Goal: Complete application form: Complete application form

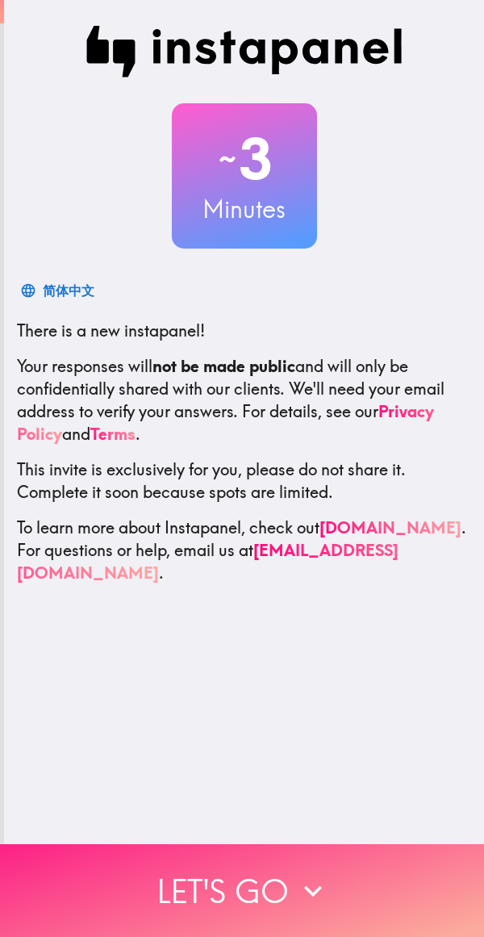
click at [273, 872] on button "Let's go" at bounding box center [242, 890] width 484 height 93
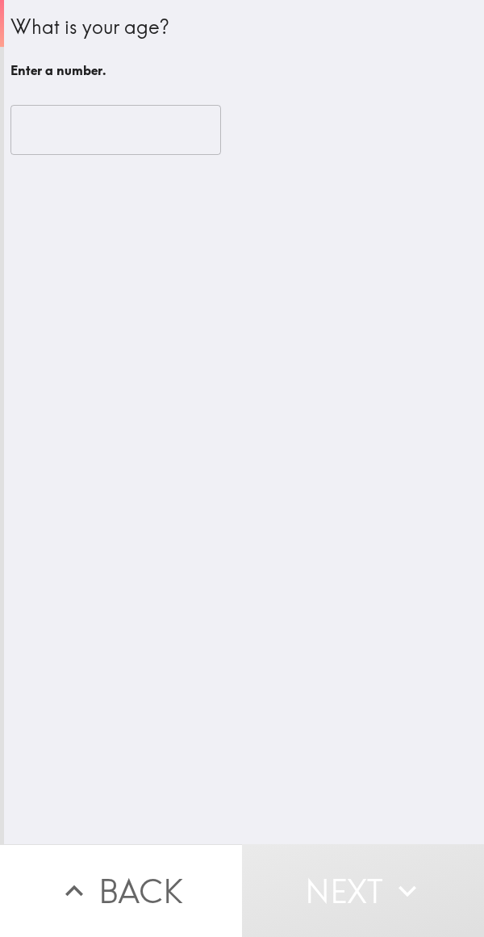
click at [126, 138] on input "number" at bounding box center [115, 130] width 211 height 50
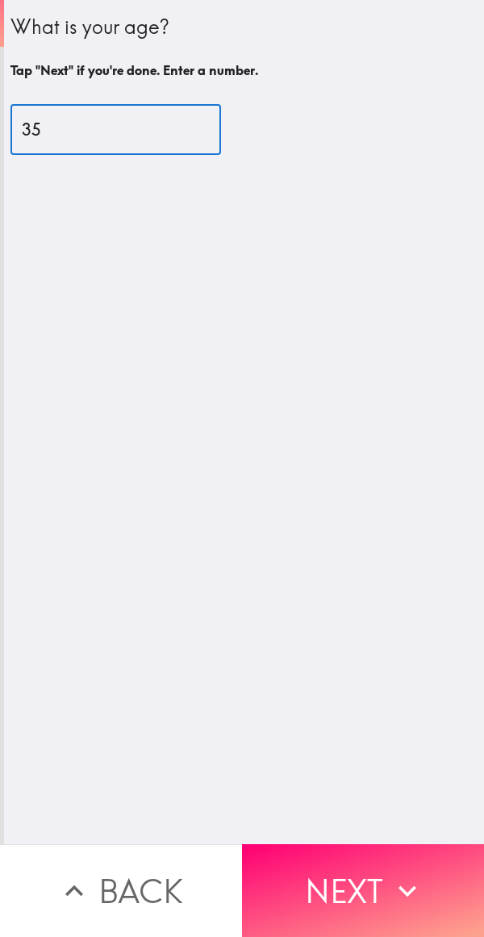
type input "35"
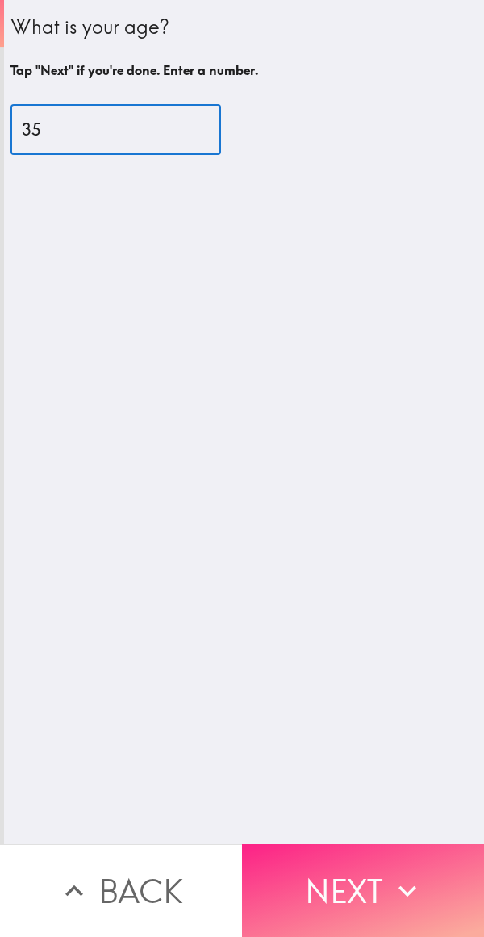
click at [347, 871] on button "Next" at bounding box center [363, 890] width 242 height 93
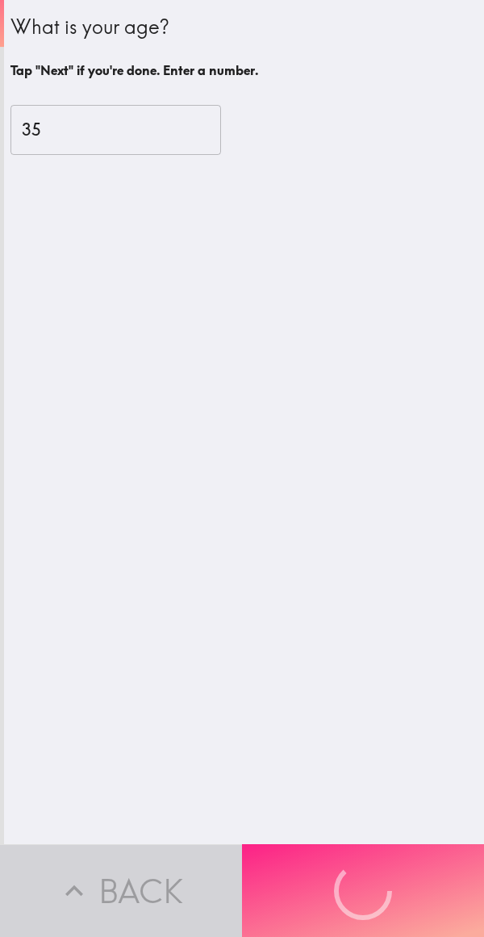
click at [376, 855] on button "Next" at bounding box center [363, 890] width 242 height 93
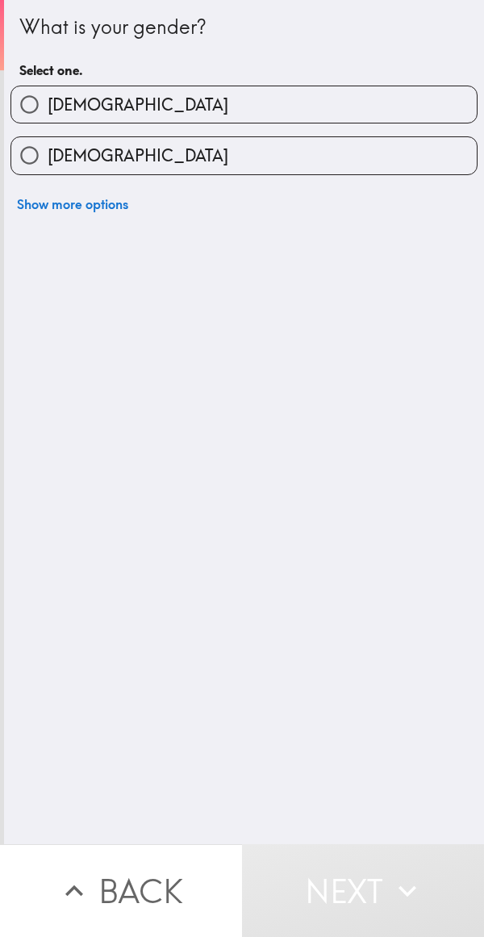
click at [379, 96] on label "[DEMOGRAPHIC_DATA]" at bounding box center [244, 104] width 466 height 36
click at [48, 96] on input "[DEMOGRAPHIC_DATA]" at bounding box center [29, 104] width 36 height 36
radio input "true"
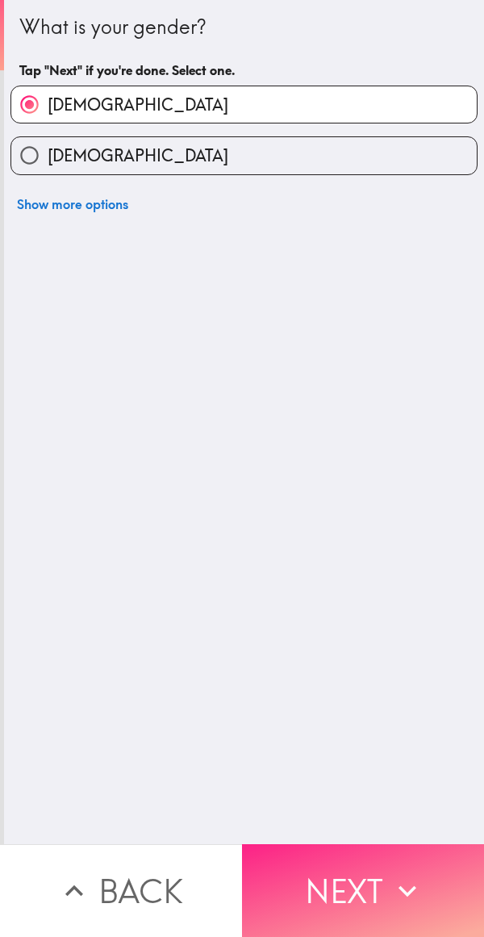
click at [358, 866] on button "Next" at bounding box center [363, 890] width 242 height 93
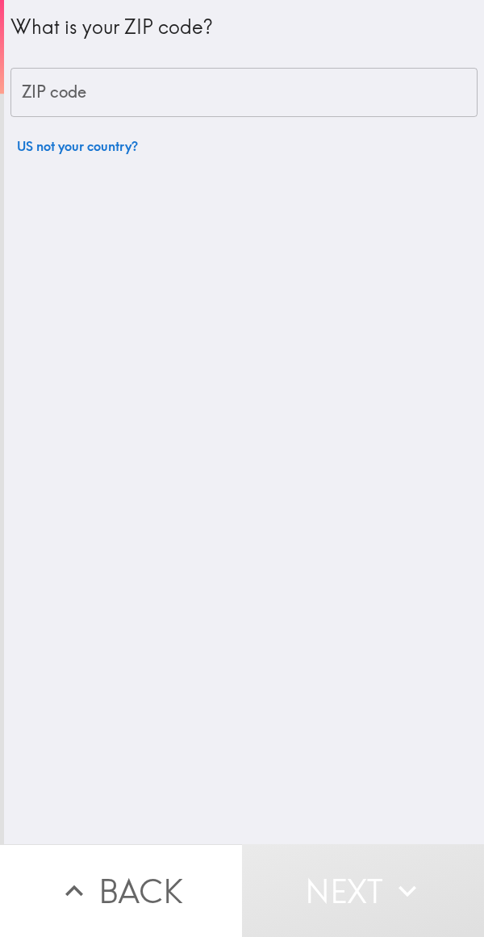
click at [354, 83] on input "ZIP code" at bounding box center [243, 93] width 467 height 50
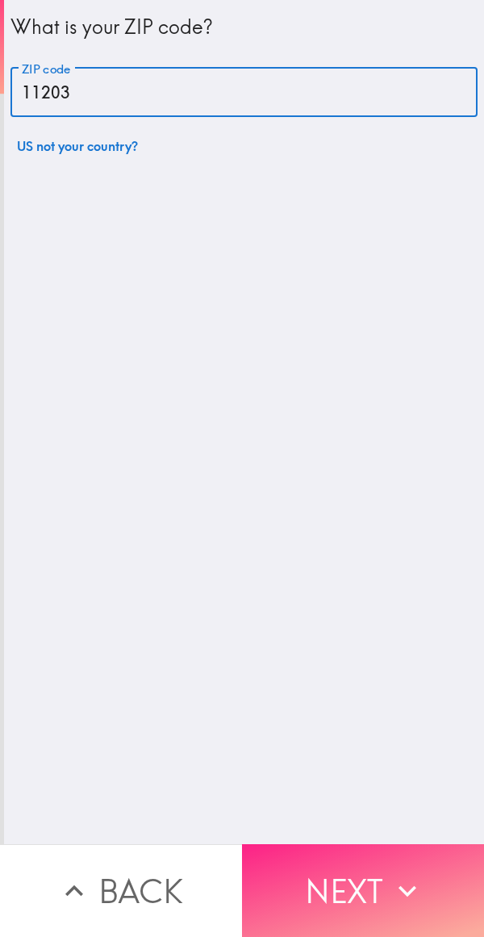
type input "11203"
click at [293, 865] on button "Next" at bounding box center [363, 890] width 242 height 93
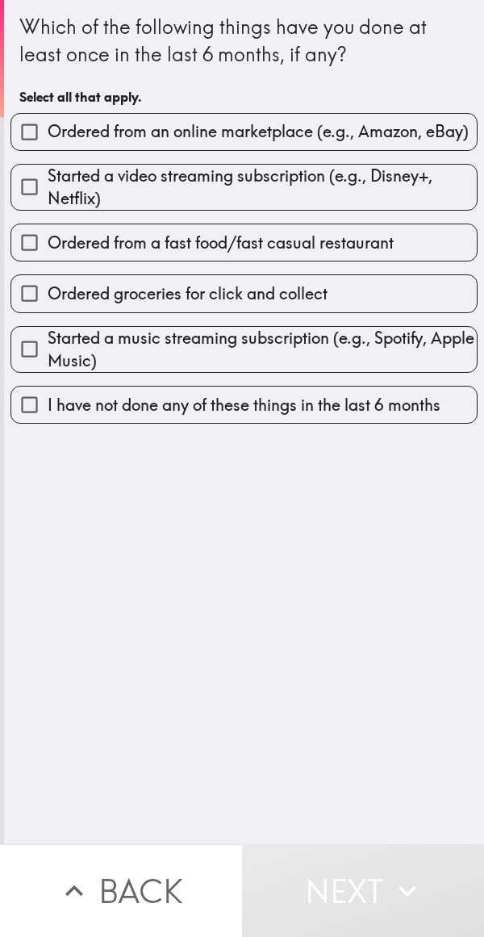
click at [364, 349] on span "Started a music streaming subscription (e.g., Spotify, Apple Music)" at bounding box center [262, 349] width 429 height 45
click at [48, 349] on input "Started a music streaming subscription (e.g., Spotify, Apple Music)" at bounding box center [29, 349] width 36 height 36
checkbox input "true"
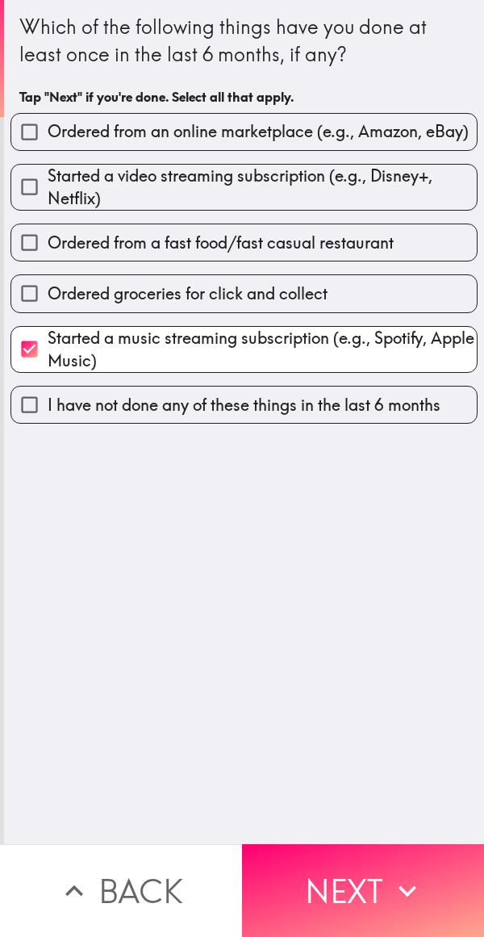
click at [396, 295] on label "Ordered groceries for click and collect" at bounding box center [244, 293] width 466 height 36
click at [48, 295] on input "Ordered groceries for click and collect" at bounding box center [29, 293] width 36 height 36
checkbox input "true"
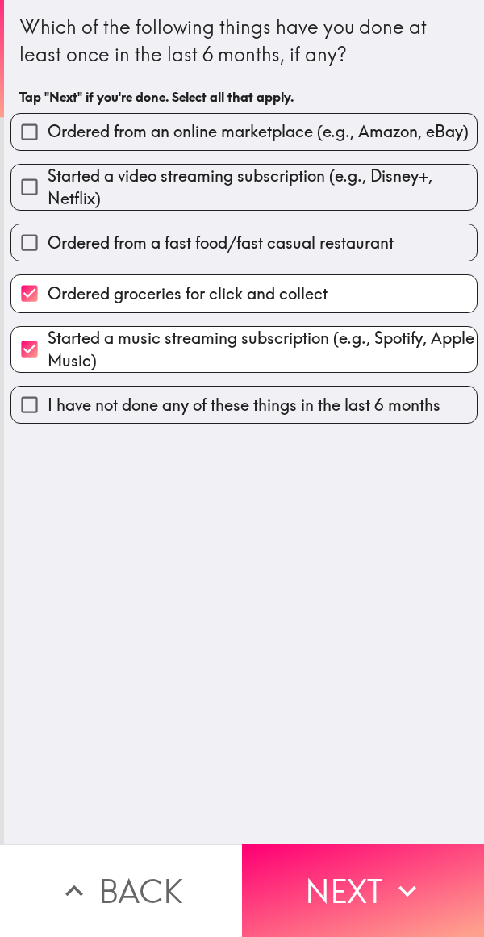
click at [412, 242] on label "Ordered from a fast food/fast casual restaurant" at bounding box center [244, 242] width 466 height 36
click at [48, 242] on input "Ordered from a fast food/fast casual restaurant" at bounding box center [29, 242] width 36 height 36
checkbox input "true"
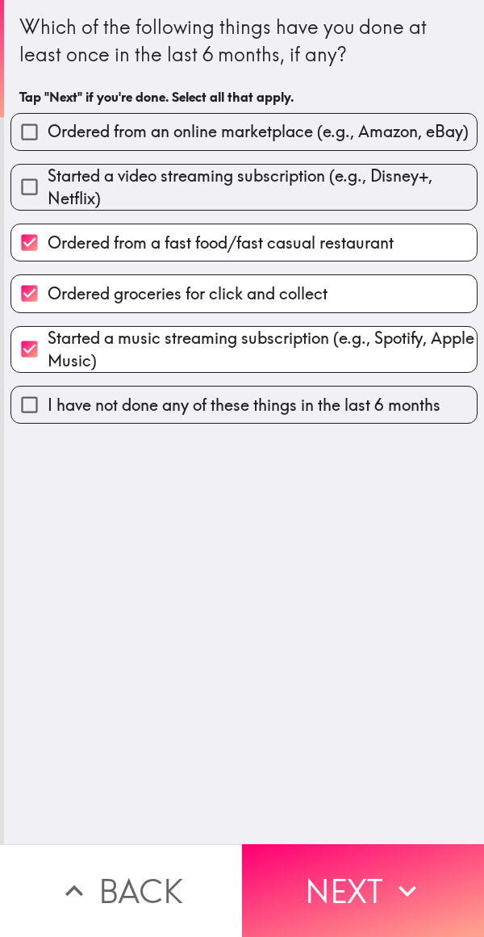
click at [404, 180] on span "Started a video streaming subscription (e.g., Disney+, Netflix)" at bounding box center [262, 187] width 429 height 45
click at [48, 180] on input "Started a video streaming subscription (e.g., Disney+, Netflix)" at bounding box center [29, 187] width 36 height 36
checkbox input "true"
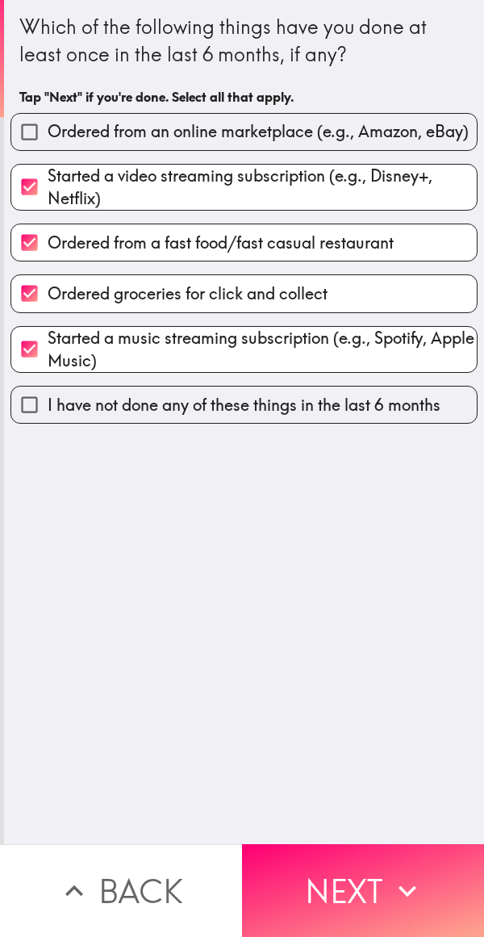
click at [416, 128] on span "Ordered from an online marketplace (e.g., Amazon, eBay)" at bounding box center [258, 131] width 421 height 23
click at [48, 128] on input "Ordered from an online marketplace (e.g., Amazon, eBay)" at bounding box center [29, 132] width 36 height 36
checkbox input "true"
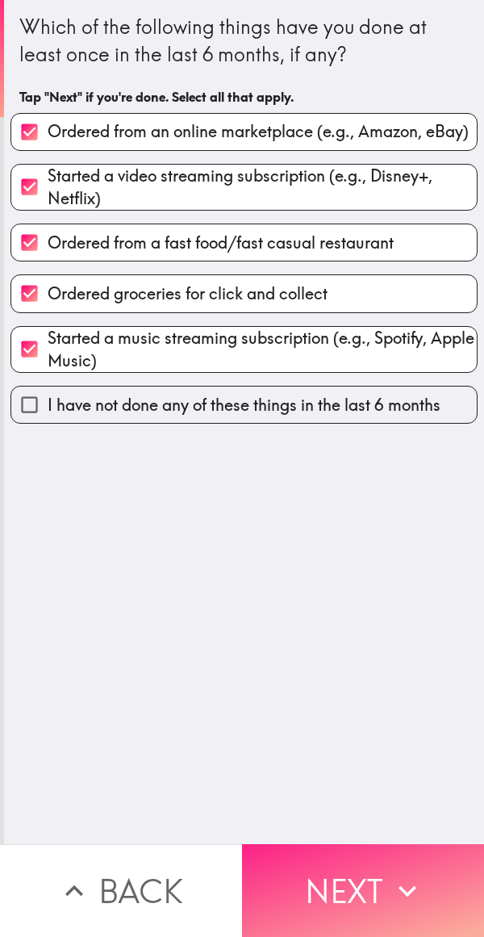
click at [343, 883] on button "Next" at bounding box center [363, 890] width 242 height 93
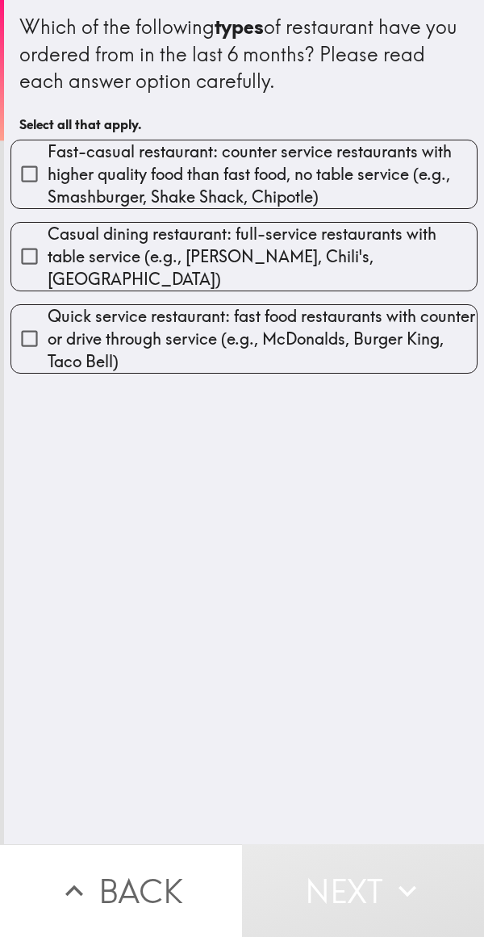
click at [345, 236] on span "Casual dining restaurant: full-service restaurants with table service (e.g., [P…" at bounding box center [262, 257] width 429 height 68
click at [48, 238] on input "Casual dining restaurant: full-service restaurants with table service (e.g., [P…" at bounding box center [29, 256] width 36 height 36
checkbox input "true"
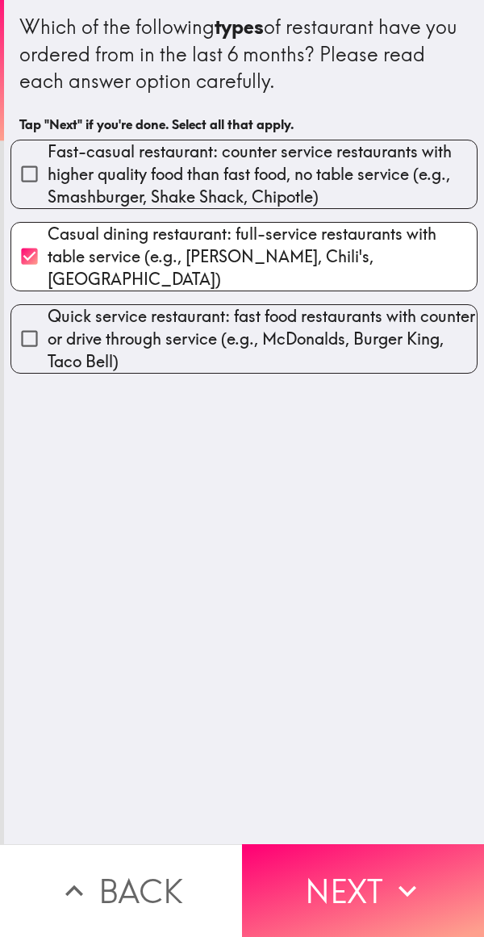
click at [374, 170] on span "Fast-casual restaurant: counter service restaurants with higher quality food th…" at bounding box center [262, 174] width 429 height 68
click at [48, 170] on input "Fast-casual restaurant: counter service restaurants with higher quality food th…" at bounding box center [29, 174] width 36 height 36
checkbox input "true"
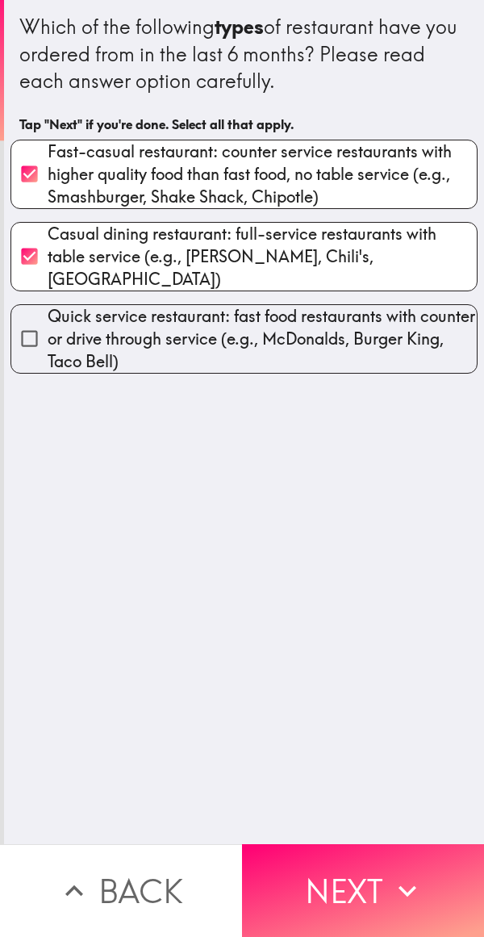
click at [316, 321] on span "Quick service restaurant: fast food restaurants with counter or drive through s…" at bounding box center [262, 339] width 429 height 68
click at [48, 321] on input "Quick service restaurant: fast food restaurants with counter or drive through s…" at bounding box center [29, 338] width 36 height 36
checkbox input "true"
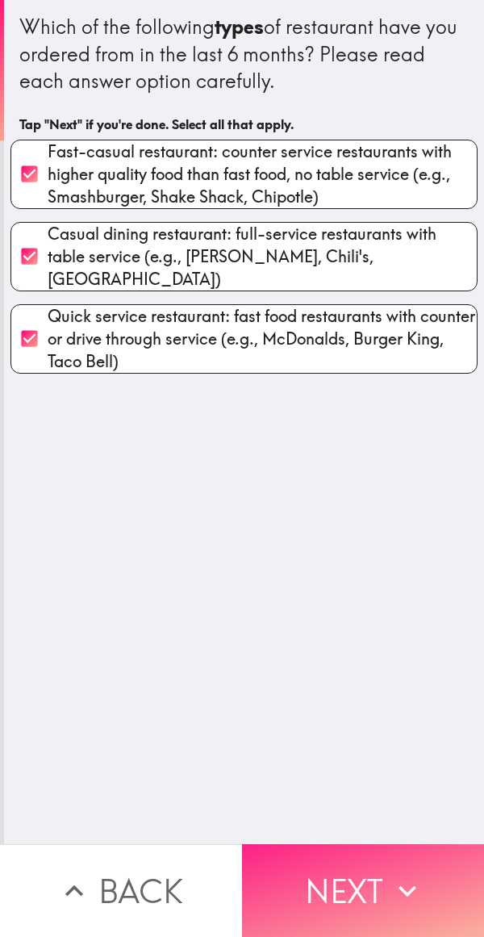
click at [353, 883] on button "Next" at bounding box center [363, 890] width 242 height 93
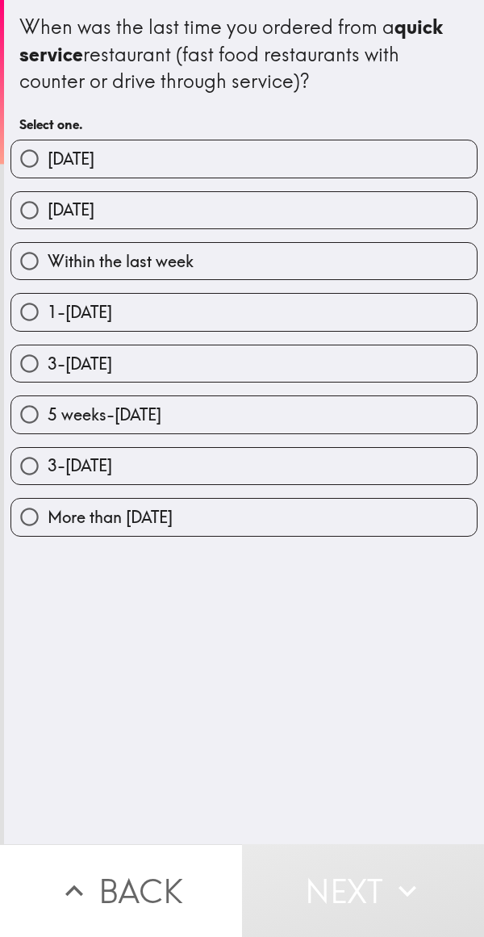
click at [323, 199] on label "[DATE]" at bounding box center [244, 210] width 466 height 36
click at [48, 199] on input "[DATE]" at bounding box center [29, 210] width 36 height 36
radio input "true"
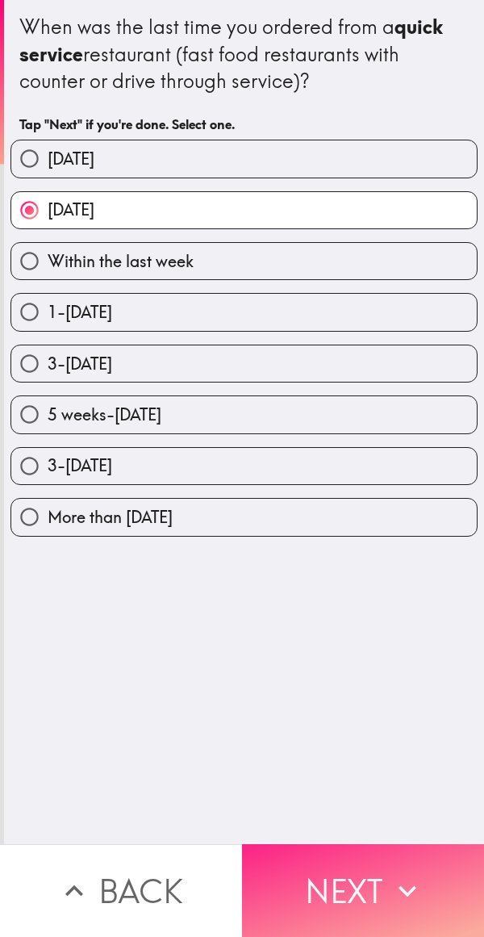
click at [352, 889] on button "Next" at bounding box center [363, 890] width 242 height 93
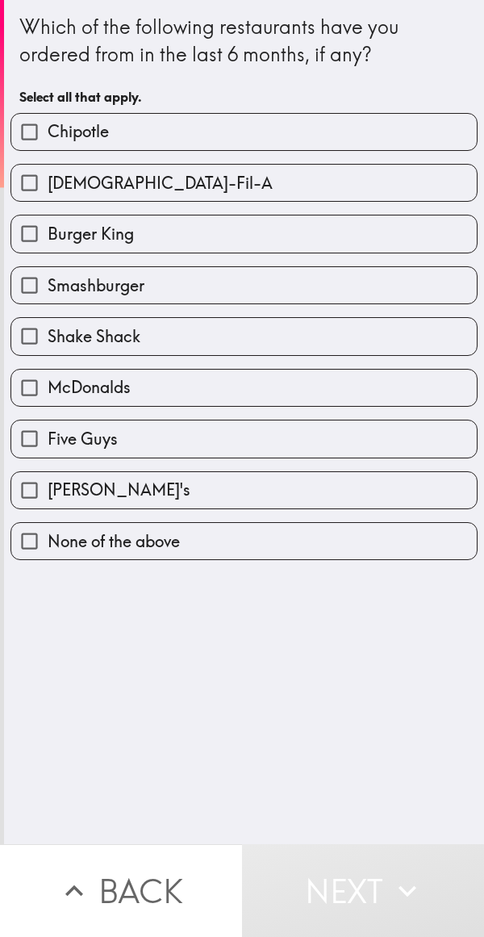
click at [243, 396] on label "McDonalds" at bounding box center [244, 388] width 466 height 36
click at [48, 396] on input "McDonalds" at bounding box center [29, 388] width 36 height 36
checkbox input "true"
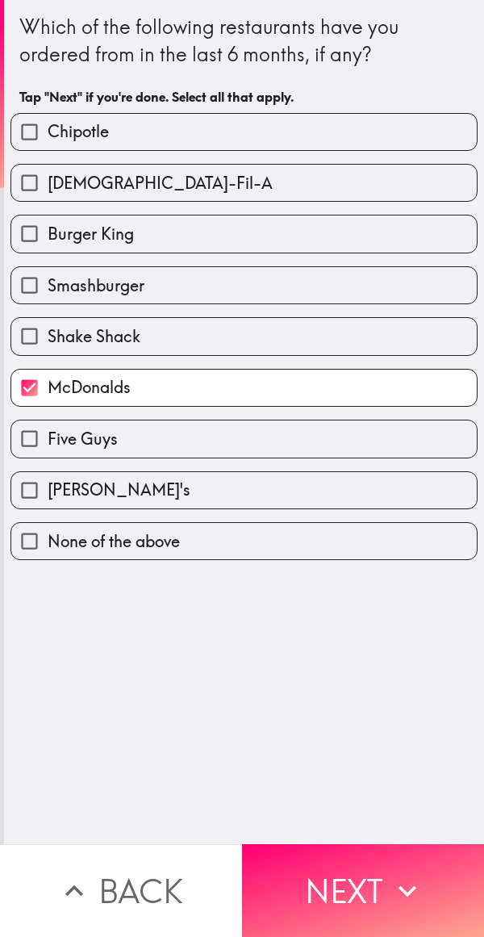
click at [279, 340] on label "Shake Shack" at bounding box center [244, 336] width 466 height 36
click at [48, 340] on input "Shake Shack" at bounding box center [29, 336] width 36 height 36
checkbox input "true"
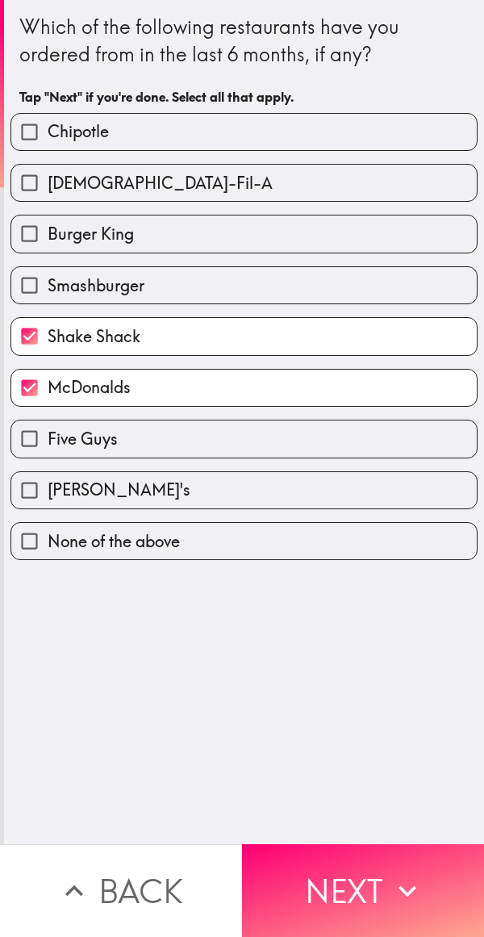
click at [302, 238] on label "Burger King" at bounding box center [244, 233] width 466 height 36
click at [48, 238] on input "Burger King" at bounding box center [29, 233] width 36 height 36
checkbox input "true"
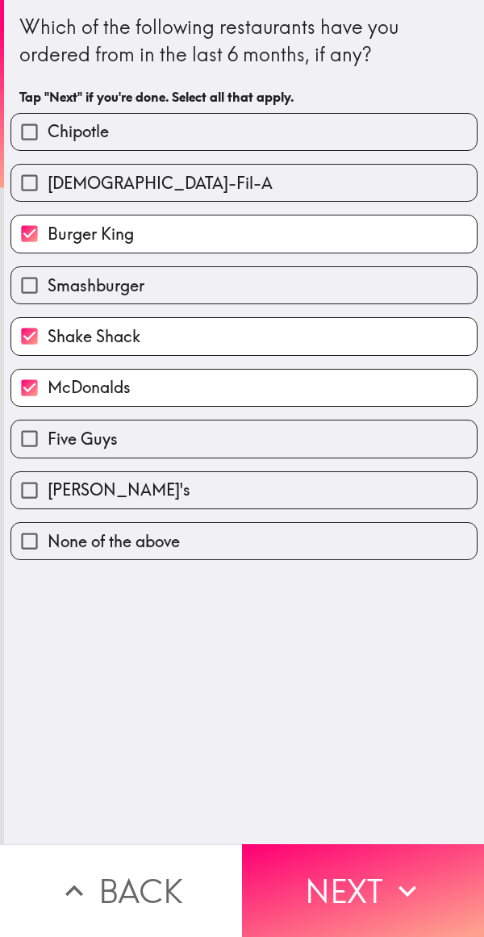
click at [214, 489] on label "[PERSON_NAME]'s" at bounding box center [244, 490] width 466 height 36
click at [48, 489] on input "[PERSON_NAME]'s" at bounding box center [29, 490] width 36 height 36
checkbox input "true"
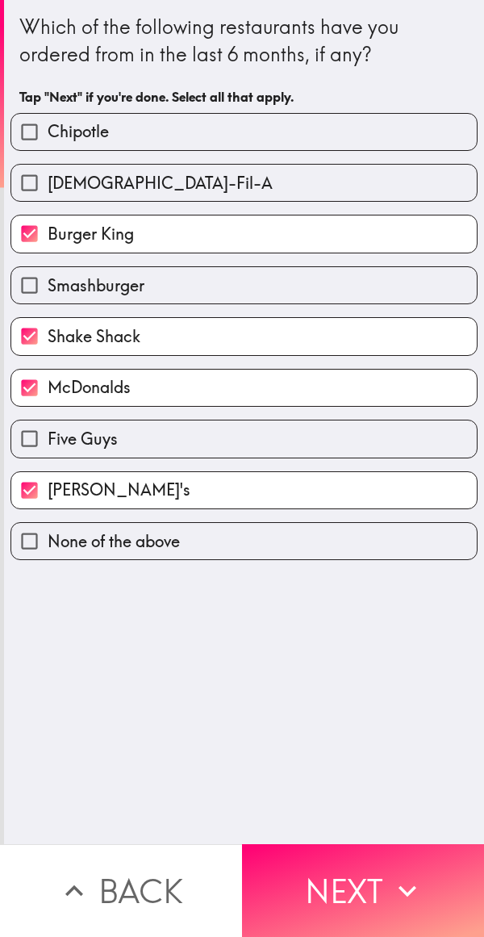
click at [235, 437] on label "Five Guys" at bounding box center [244, 439] width 466 height 36
click at [48, 437] on input "Five Guys" at bounding box center [29, 439] width 36 height 36
checkbox input "true"
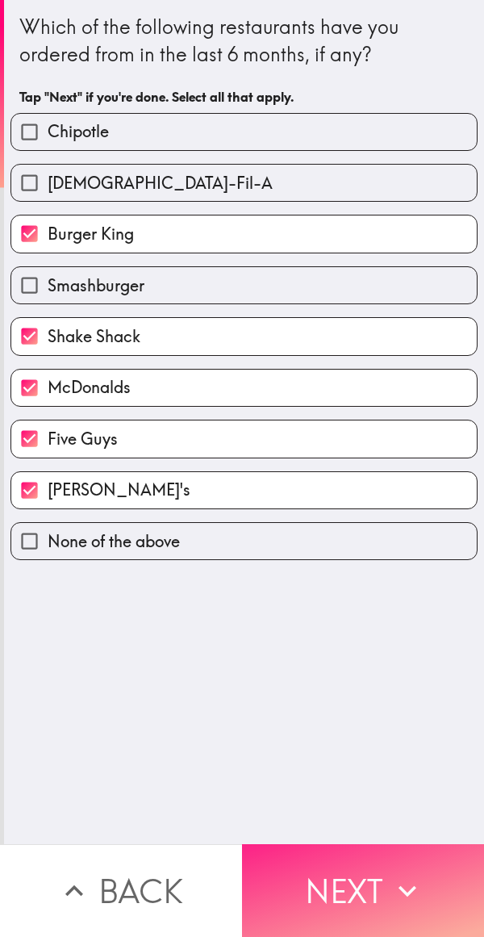
click at [327, 868] on button "Next" at bounding box center [363, 890] width 242 height 93
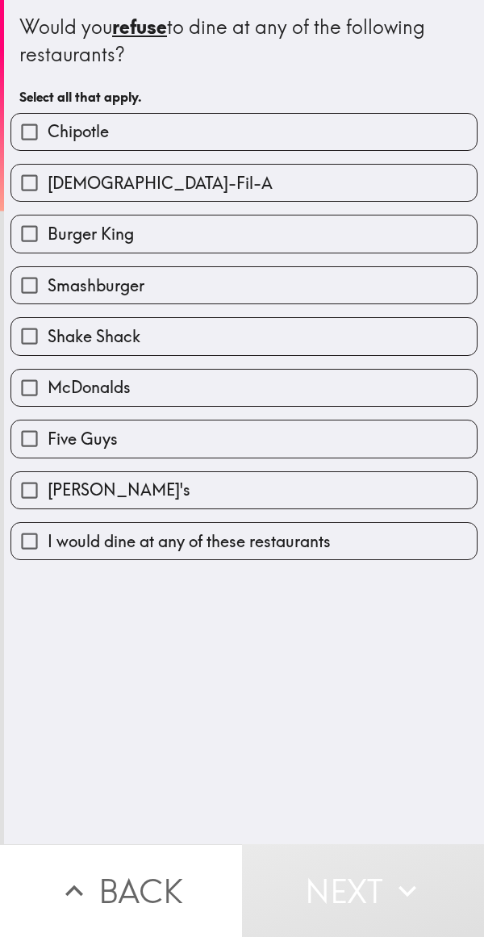
click at [287, 538] on span "I would dine at any of these restaurants" at bounding box center [189, 541] width 283 height 23
click at [48, 538] on input "I would dine at any of these restaurants" at bounding box center [29, 541] width 36 height 36
checkbox input "true"
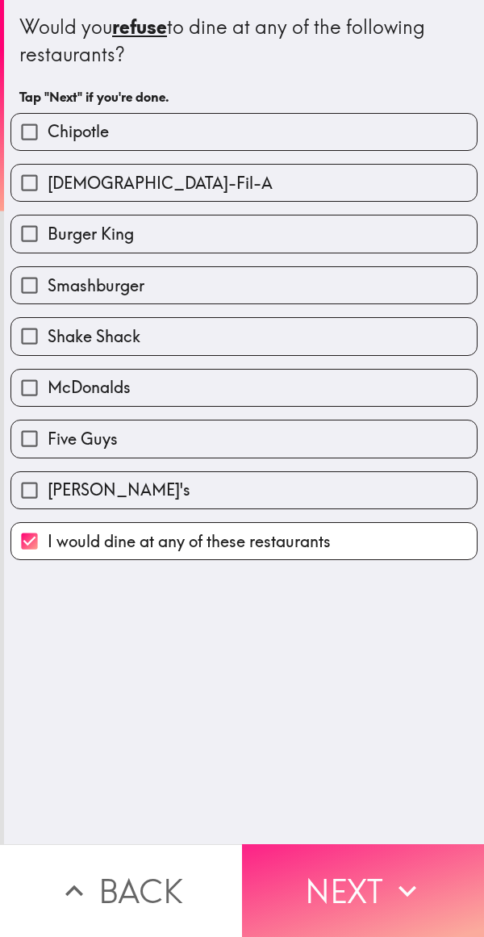
click at [329, 879] on button "Next" at bounding box center [363, 890] width 242 height 93
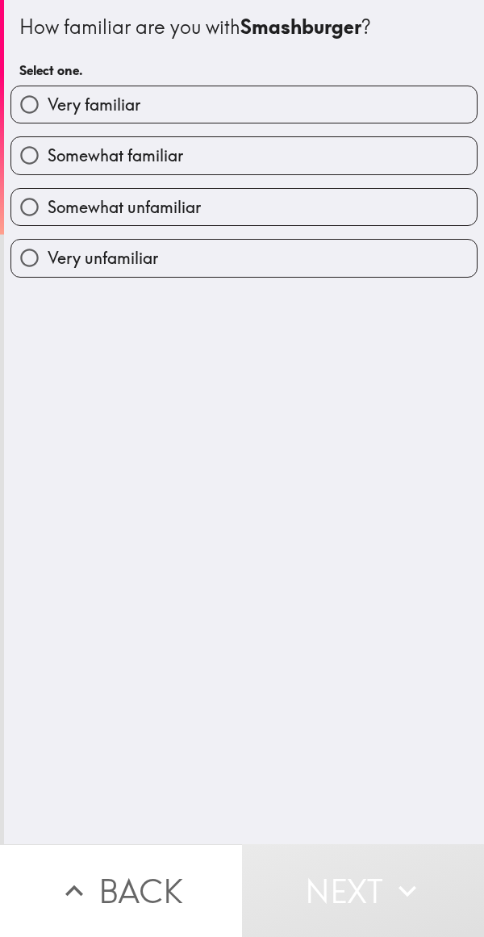
click at [352, 100] on label "Very familiar" at bounding box center [244, 104] width 466 height 36
click at [48, 100] on input "Very familiar" at bounding box center [29, 104] width 36 height 36
radio input "true"
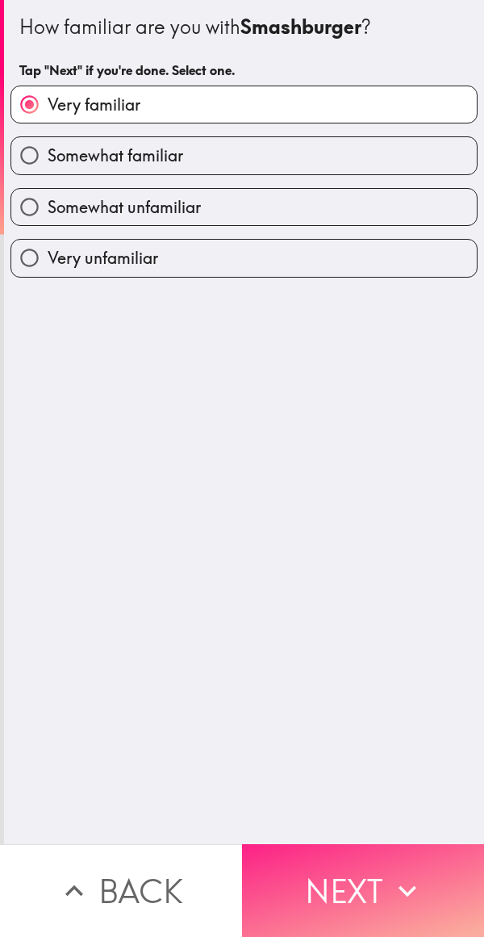
click at [331, 894] on button "Next" at bounding box center [363, 890] width 242 height 93
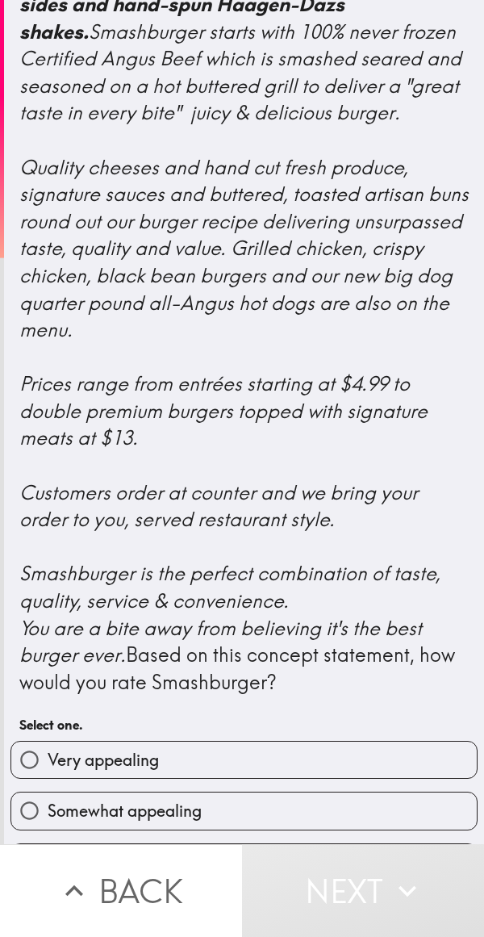
scroll to position [446, 0]
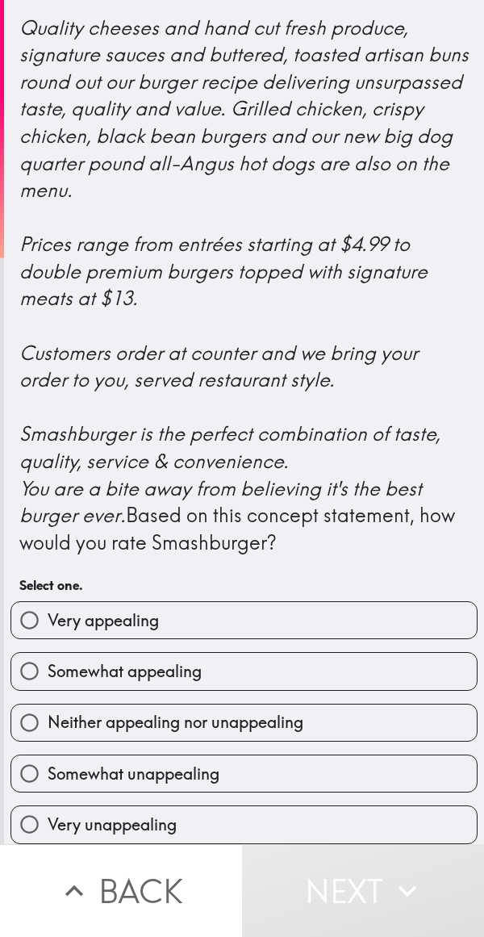
click at [341, 611] on label "Very appealing" at bounding box center [244, 620] width 466 height 36
click at [48, 611] on input "Very appealing" at bounding box center [29, 620] width 36 height 36
radio input "true"
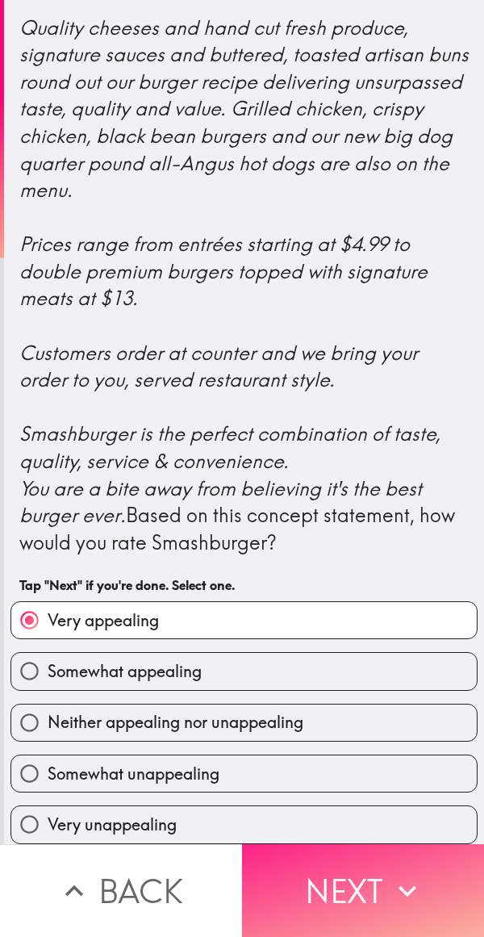
click at [373, 887] on button "Next" at bounding box center [363, 890] width 242 height 93
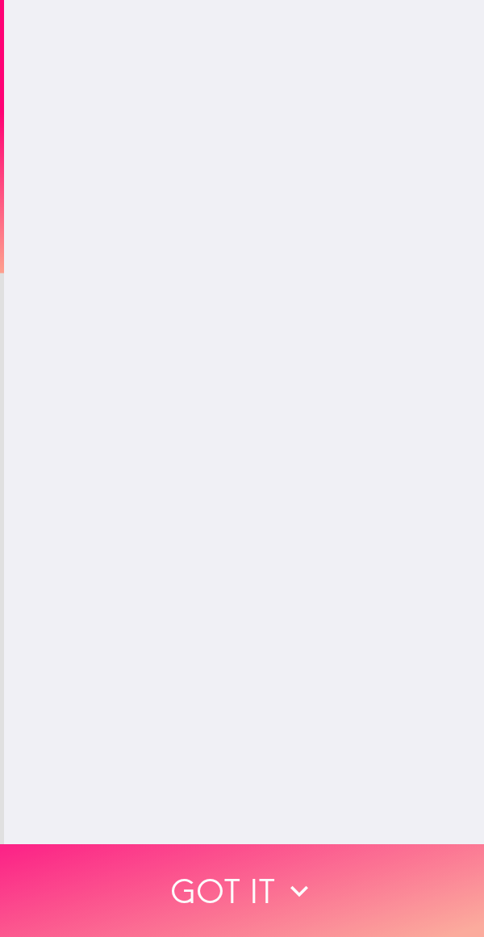
scroll to position [0, 0]
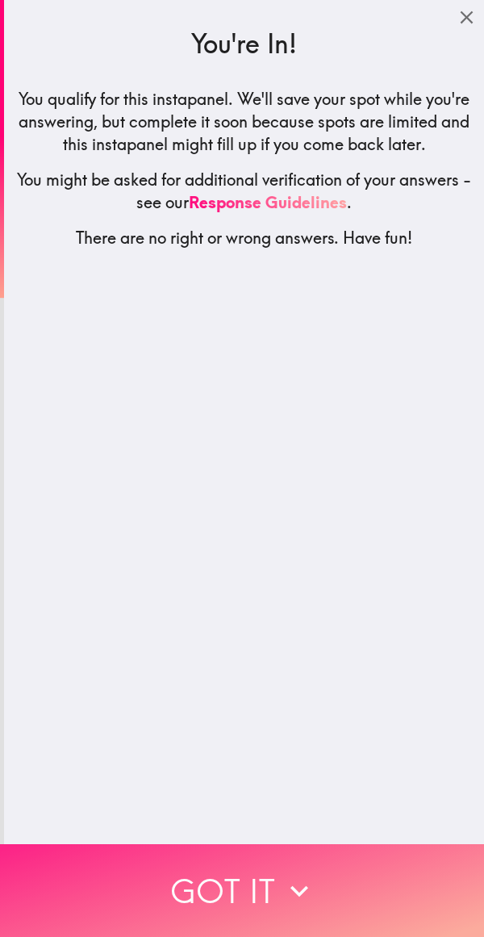
click at [282, 887] on icon "button" at bounding box center [300, 891] width 36 height 36
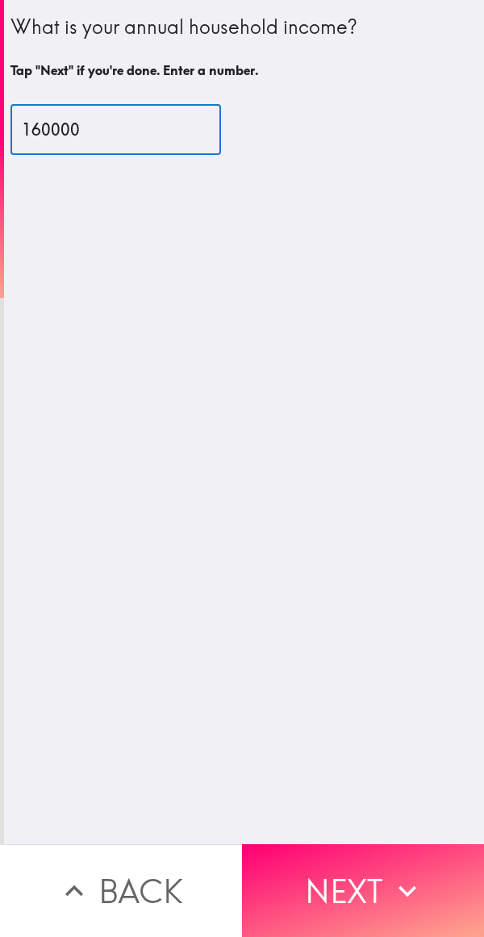
type input "160000"
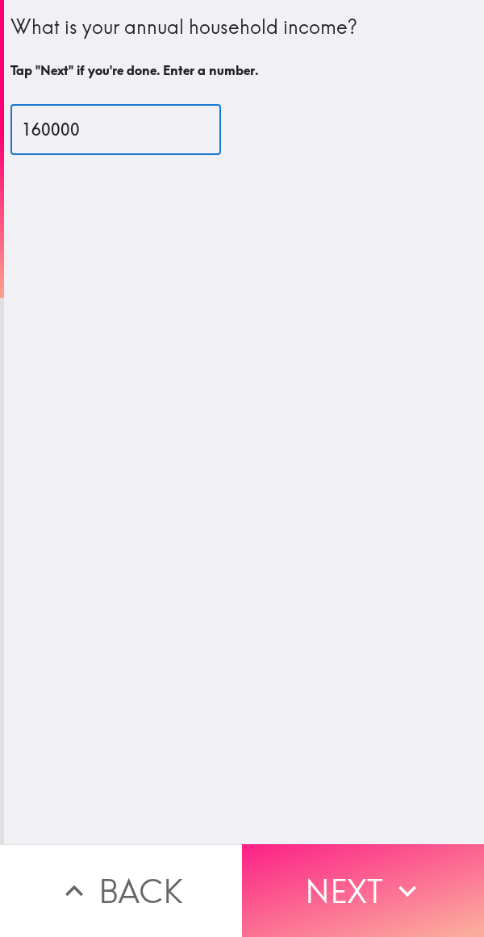
click at [377, 863] on button "Next" at bounding box center [363, 890] width 242 height 93
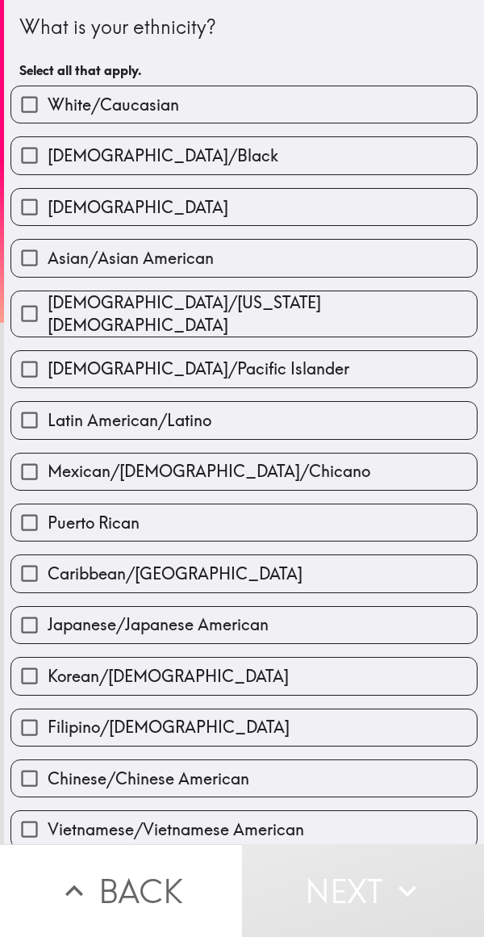
click at [383, 98] on label "White/Caucasian" at bounding box center [244, 104] width 466 height 36
click at [48, 98] on input "White/Caucasian" at bounding box center [29, 104] width 36 height 36
checkbox input "true"
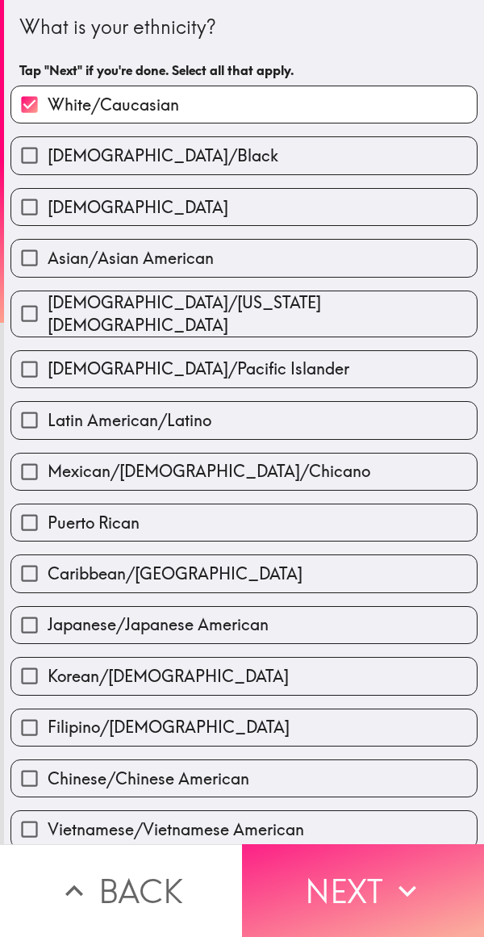
click at [317, 879] on button "Next" at bounding box center [363, 890] width 242 height 93
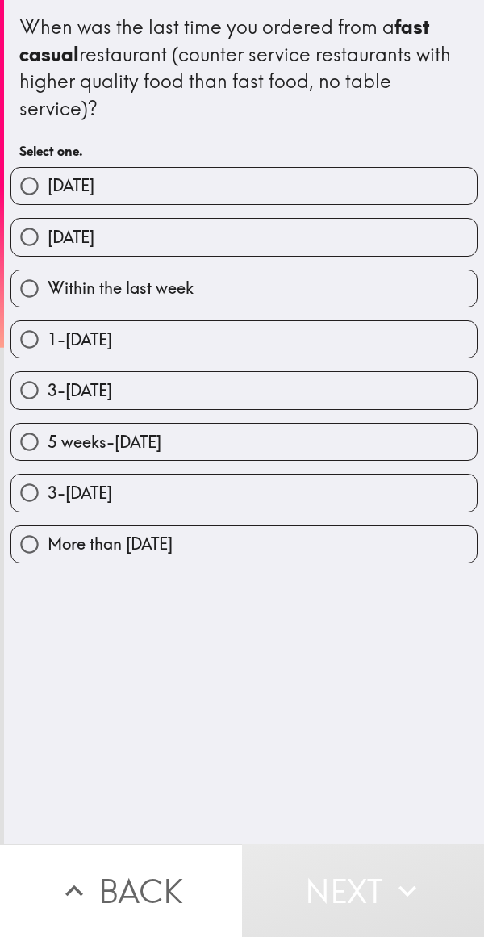
click at [366, 231] on label "[DATE]" at bounding box center [244, 237] width 466 height 36
click at [48, 231] on input "[DATE]" at bounding box center [29, 237] width 36 height 36
radio input "true"
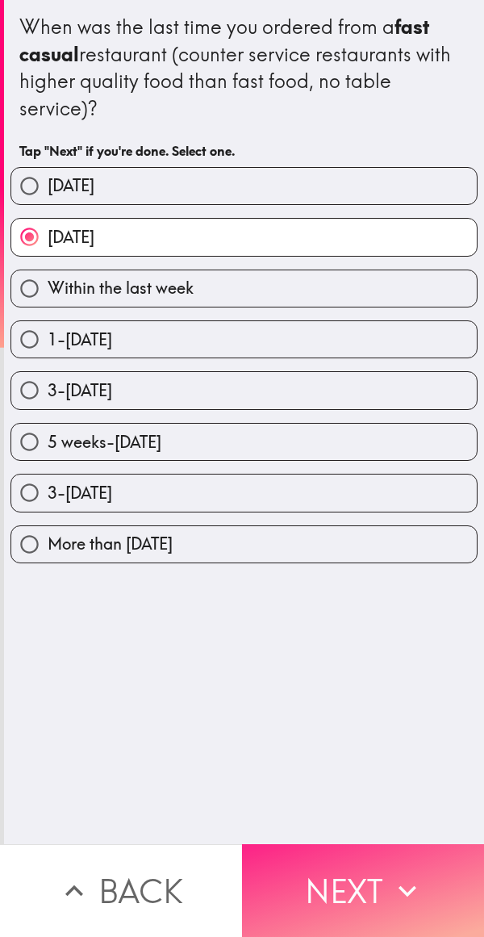
click at [330, 889] on button "Next" at bounding box center [363, 890] width 242 height 93
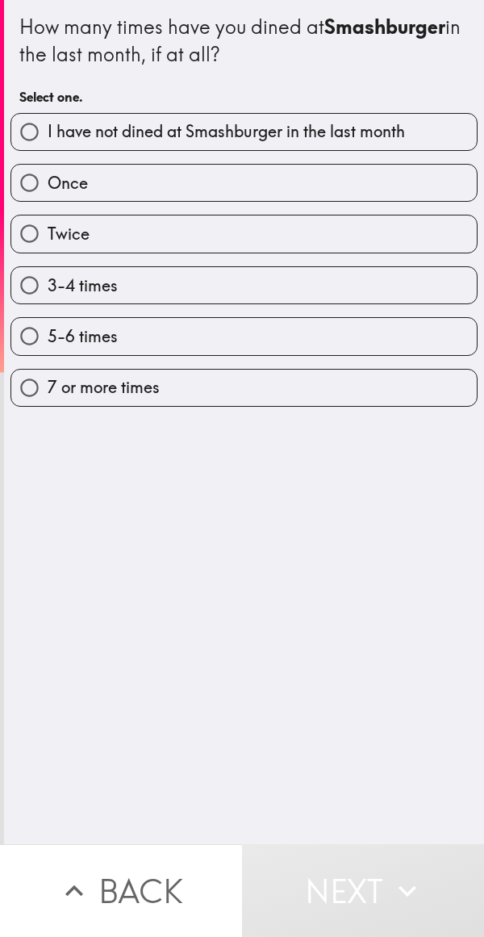
click at [292, 281] on label "3-4 times" at bounding box center [244, 285] width 466 height 36
click at [48, 281] on input "3-4 times" at bounding box center [29, 285] width 36 height 36
radio input "true"
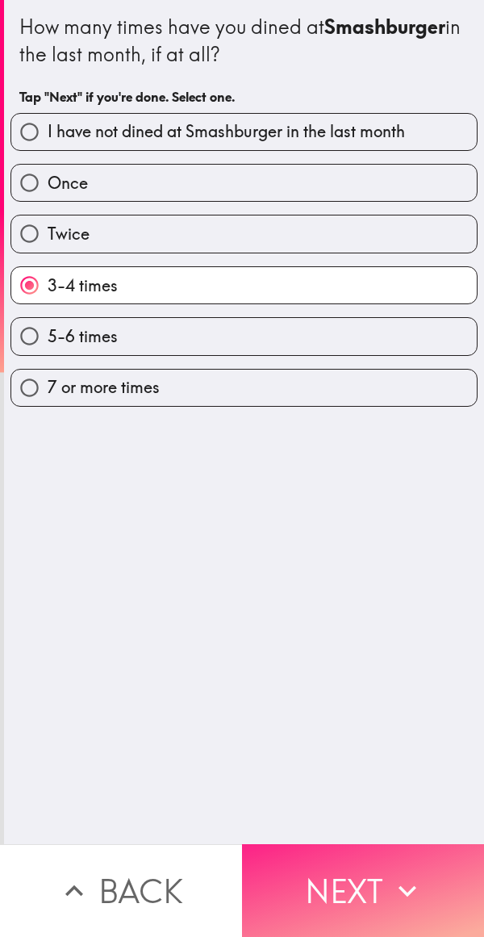
click at [332, 890] on button "Next" at bounding box center [363, 890] width 242 height 93
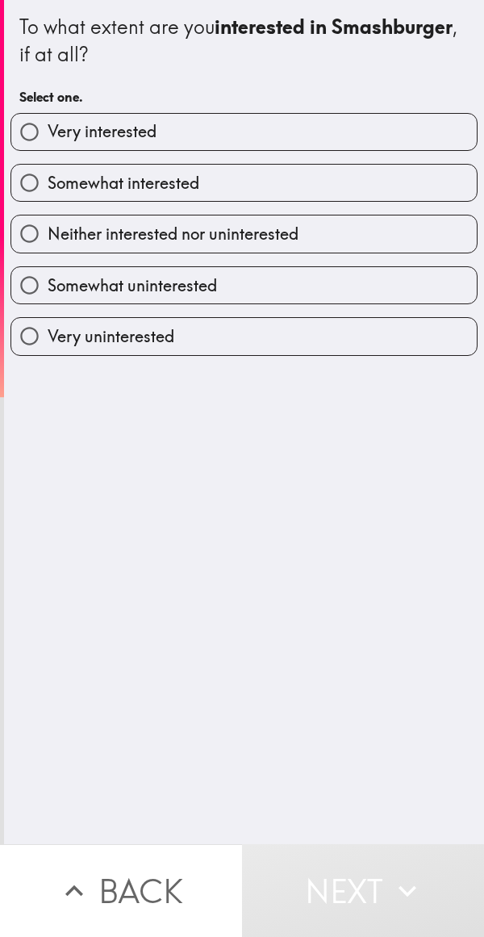
click at [372, 138] on label "Very interested" at bounding box center [244, 132] width 466 height 36
click at [48, 138] on input "Very interested" at bounding box center [29, 132] width 36 height 36
radio input "true"
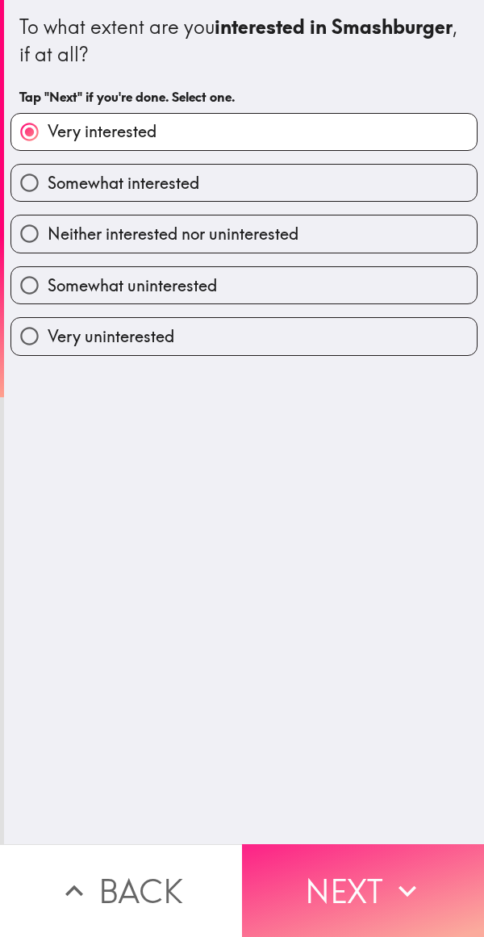
click at [347, 897] on button "Next" at bounding box center [363, 890] width 242 height 93
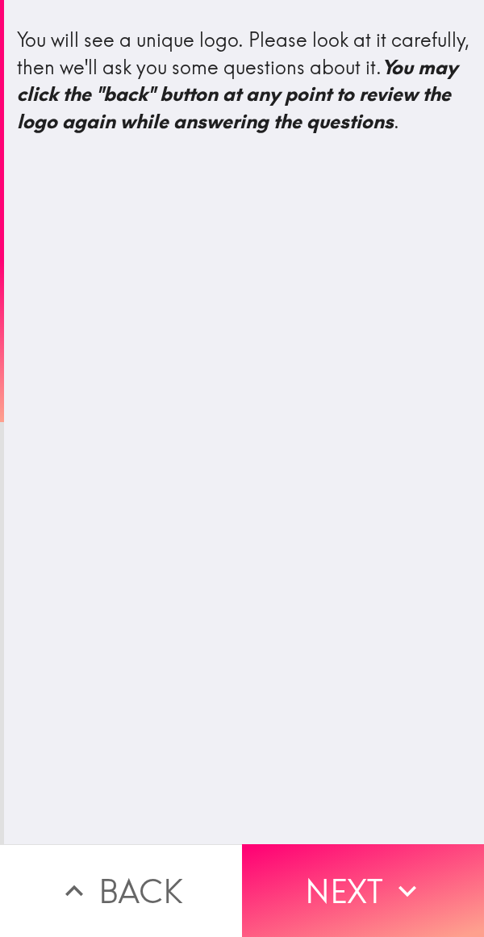
click at [296, 492] on div "You will see a unique logo. Please look at it carefully, then we'll ask you som…" at bounding box center [244, 422] width 480 height 844
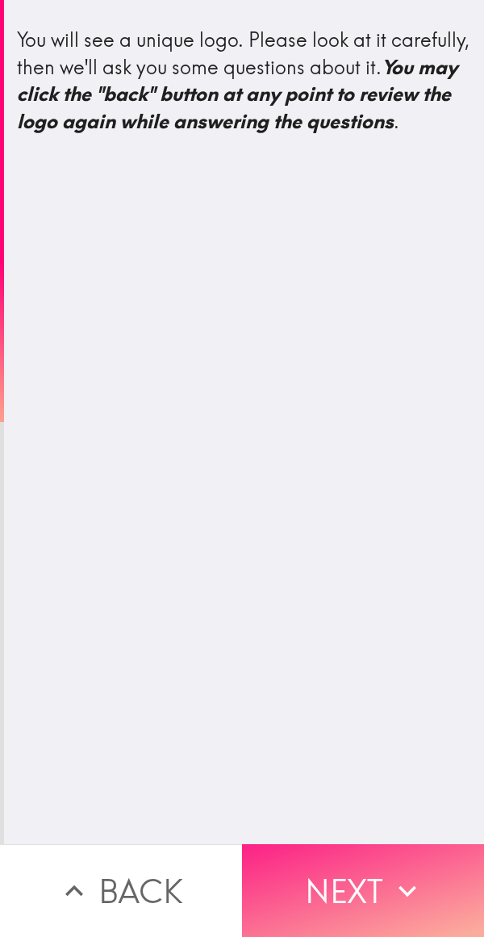
click at [354, 899] on button "Next" at bounding box center [363, 890] width 242 height 93
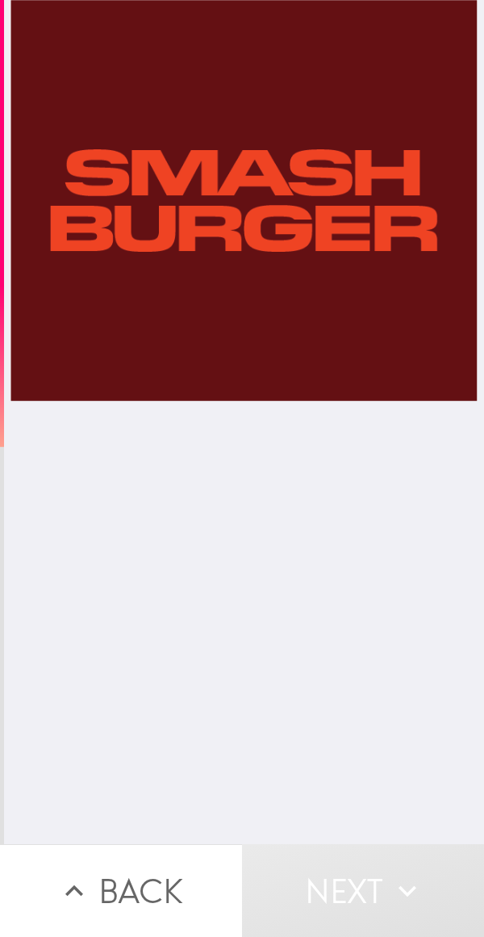
click at [362, 347] on div at bounding box center [243, 422] width 467 height 844
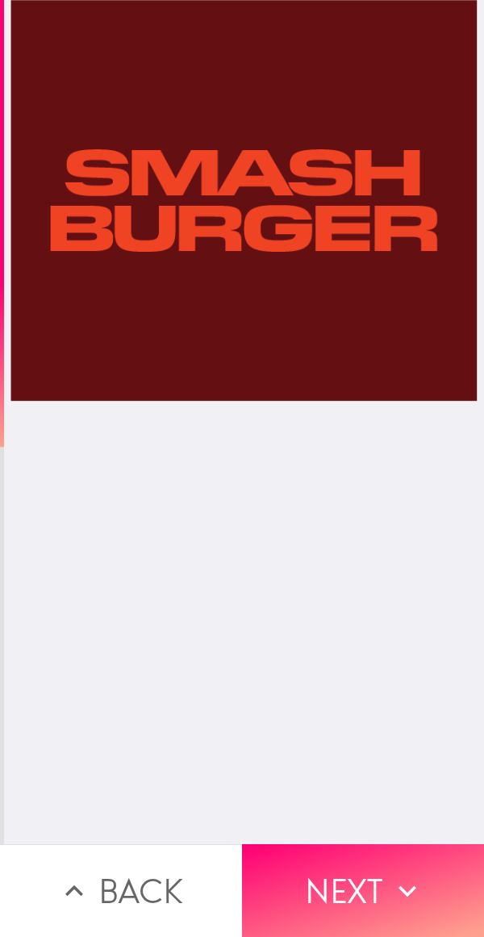
click at [361, 271] on div at bounding box center [243, 422] width 467 height 844
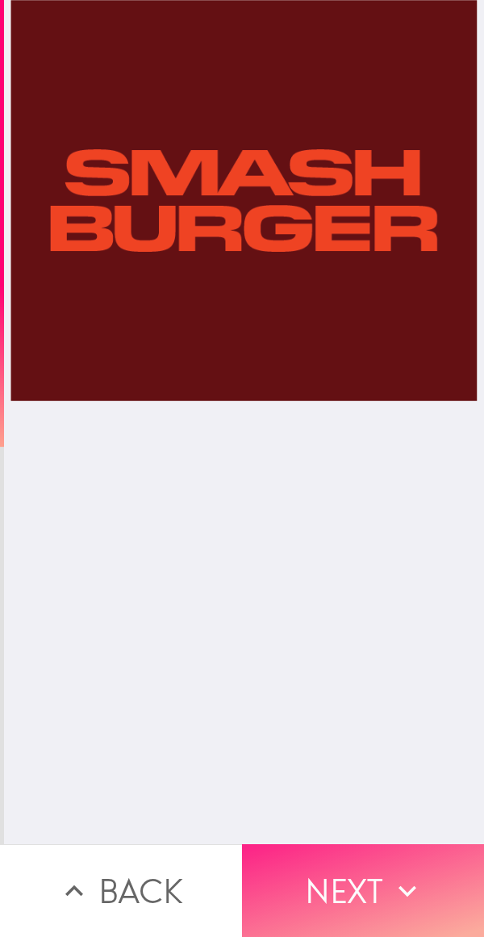
click at [341, 895] on button "Next" at bounding box center [363, 890] width 242 height 93
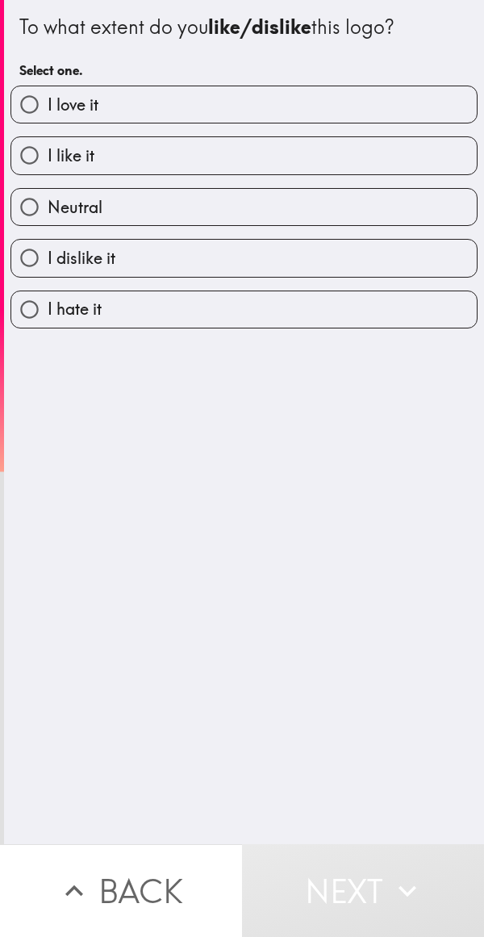
click at [372, 99] on label "I love it" at bounding box center [244, 104] width 466 height 36
click at [48, 99] on input "I love it" at bounding box center [29, 104] width 36 height 36
radio input "true"
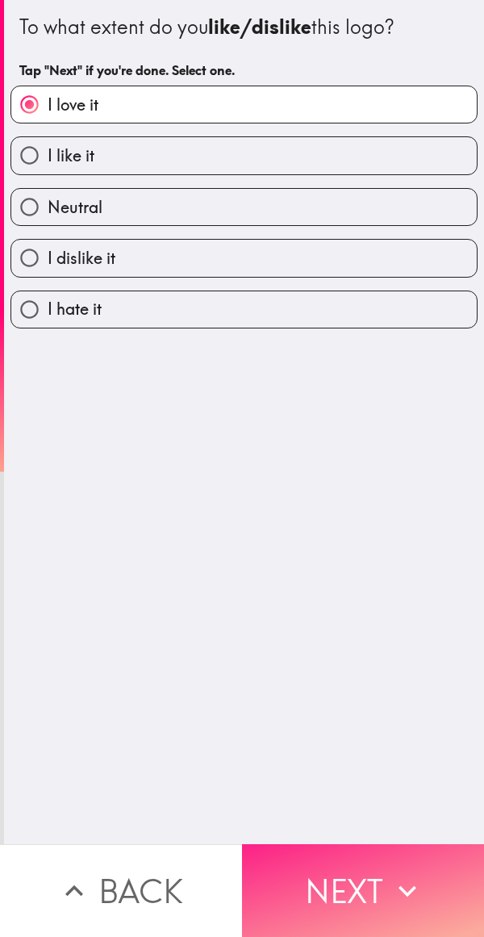
click at [336, 879] on button "Next" at bounding box center [363, 890] width 242 height 93
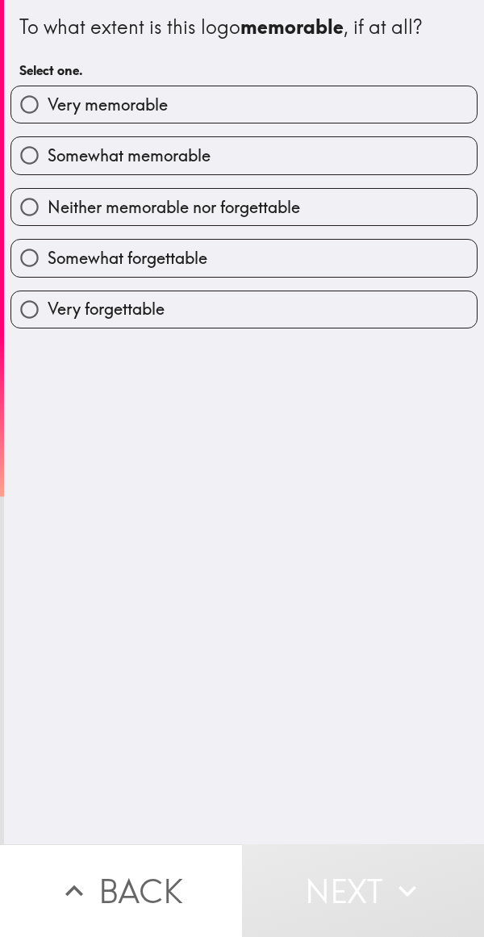
click at [392, 109] on label "Very memorable" at bounding box center [244, 104] width 466 height 36
click at [48, 109] on input "Very memorable" at bounding box center [29, 104] width 36 height 36
radio input "true"
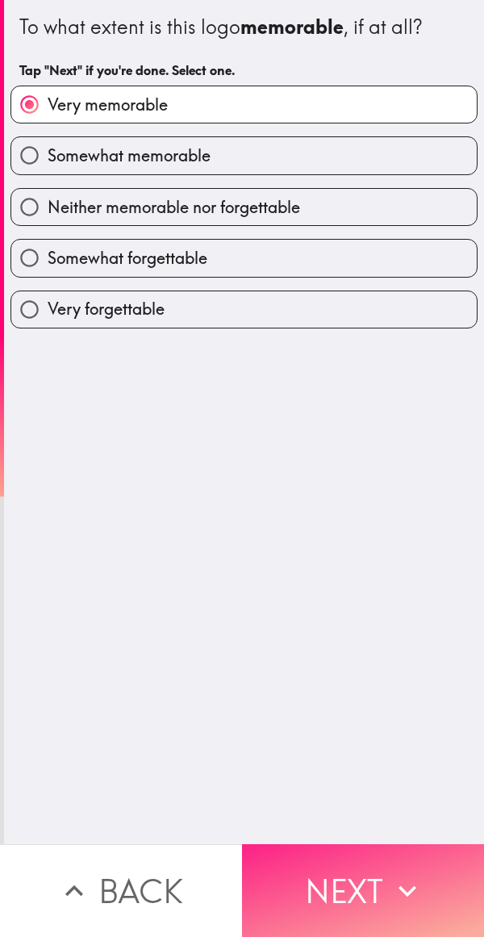
click at [330, 901] on button "Next" at bounding box center [363, 890] width 242 height 93
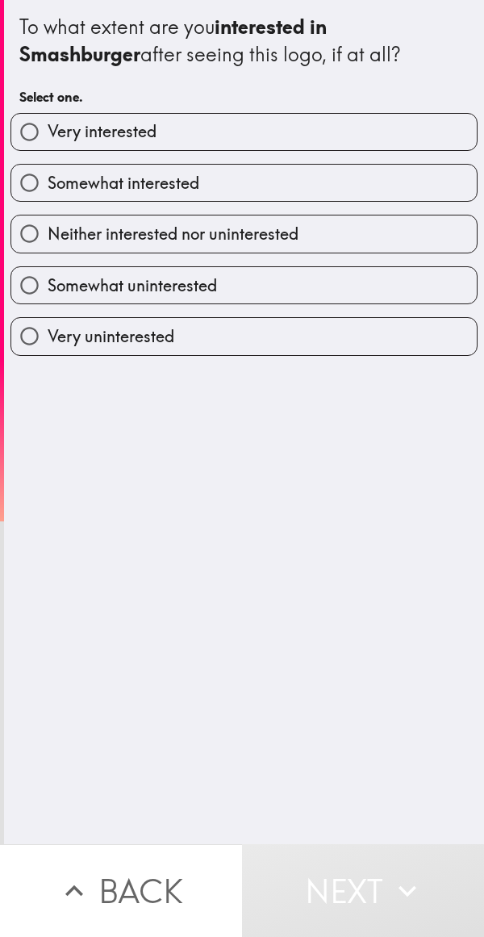
click at [383, 134] on label "Very interested" at bounding box center [244, 132] width 466 height 36
click at [48, 134] on input "Very interested" at bounding box center [29, 132] width 36 height 36
radio input "true"
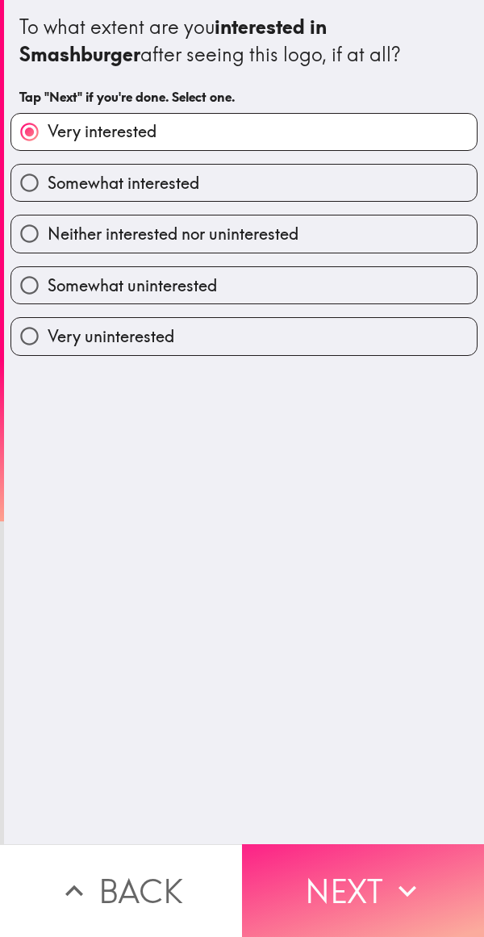
click at [339, 883] on button "Next" at bounding box center [363, 890] width 242 height 93
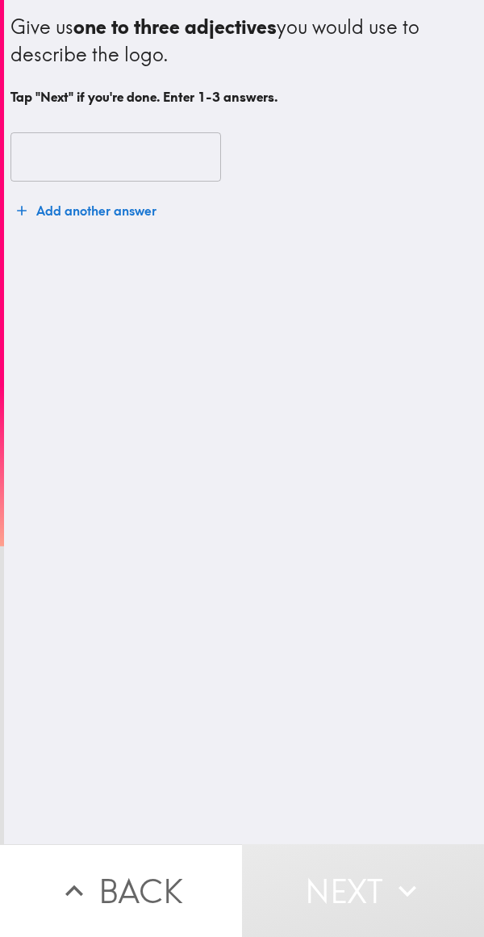
click at [123, 165] on input "text" at bounding box center [115, 157] width 211 height 50
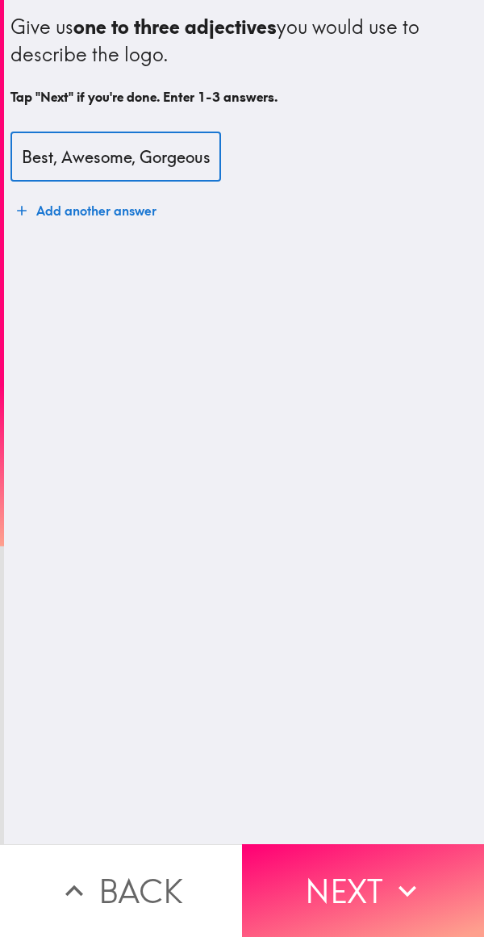
scroll to position [0, 20]
type input "Best, Awesome, Gorgeous"
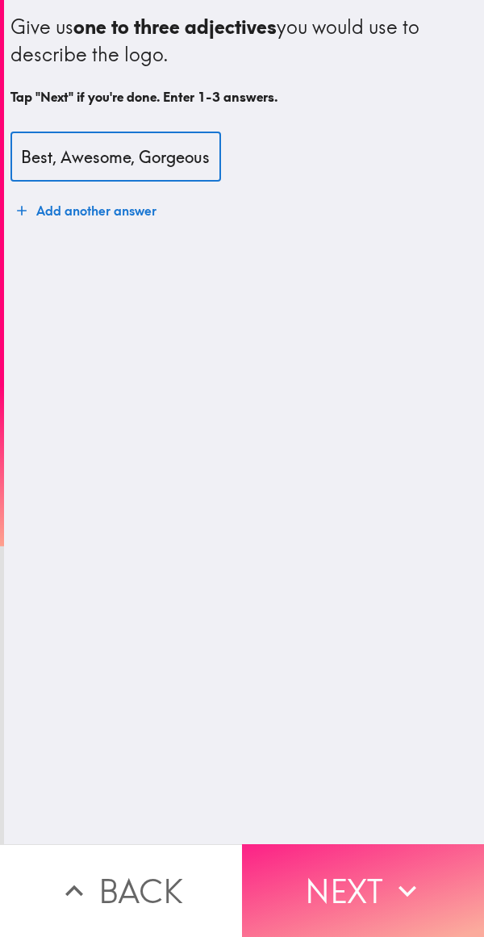
click at [377, 879] on button "Next" at bounding box center [363, 890] width 242 height 93
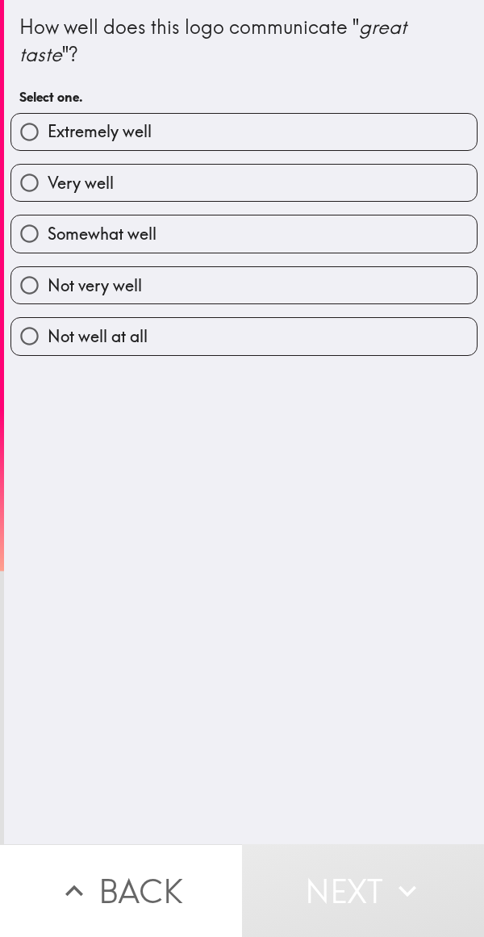
click at [387, 141] on label "Extremely well" at bounding box center [244, 132] width 466 height 36
click at [48, 141] on input "Extremely well" at bounding box center [29, 132] width 36 height 36
radio input "true"
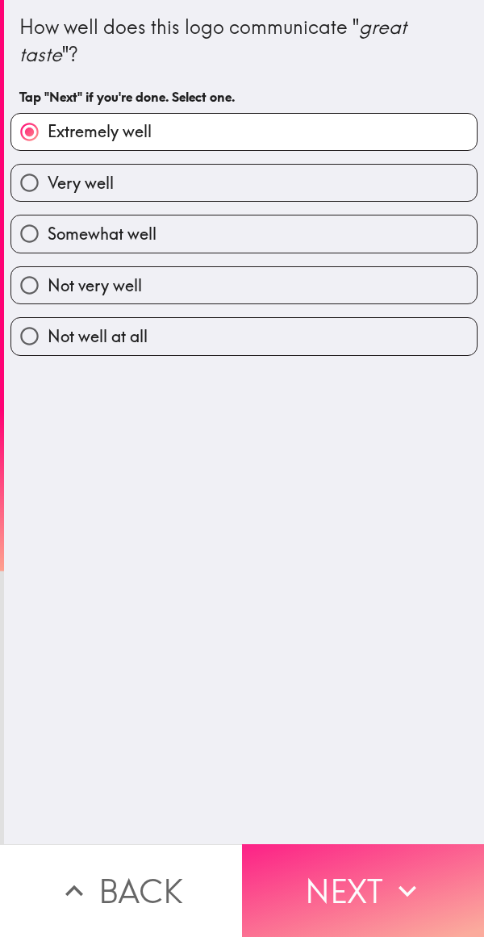
click at [390, 873] on icon "button" at bounding box center [408, 891] width 36 height 36
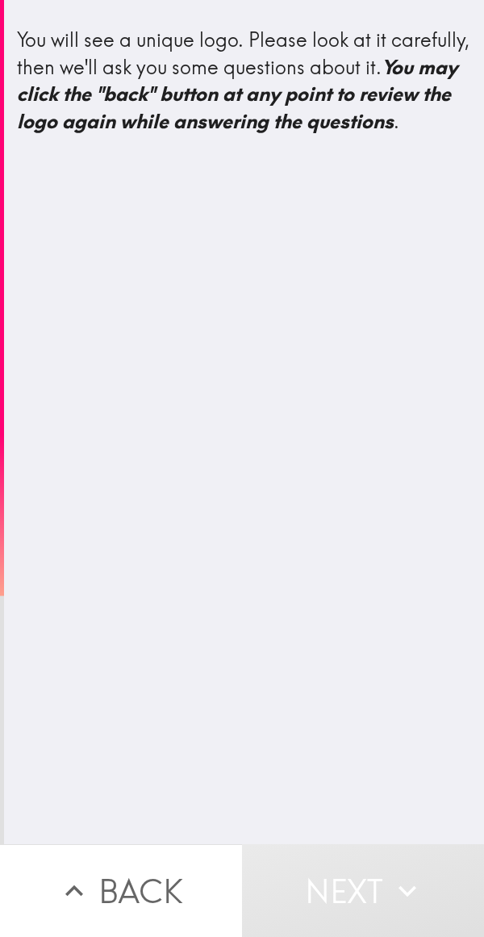
click at [341, 594] on div "You will see a unique logo. Please look at it carefully, then we'll ask you som…" at bounding box center [244, 422] width 480 height 844
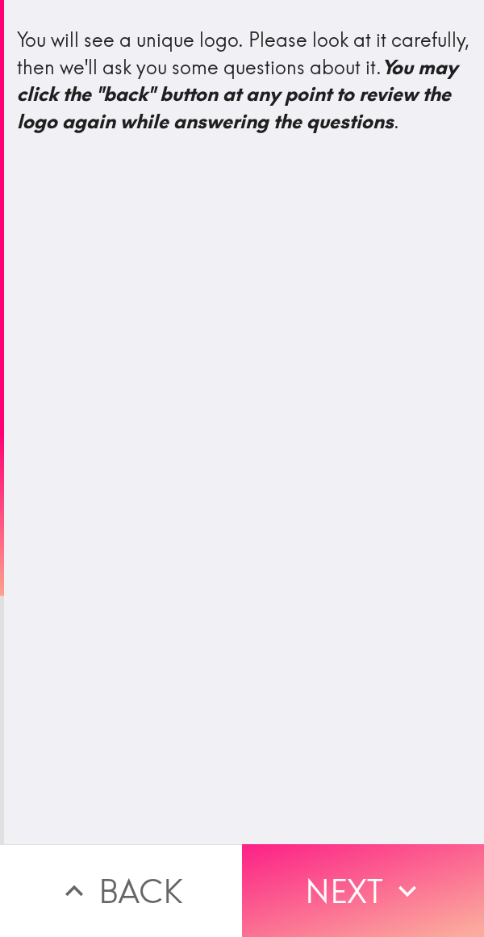
click at [377, 871] on button "Next" at bounding box center [363, 890] width 242 height 93
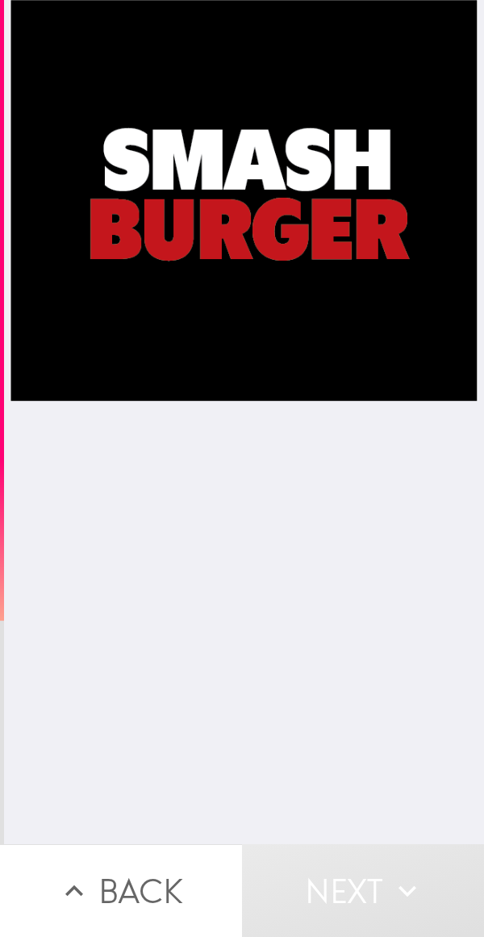
click at [353, 613] on div at bounding box center [243, 422] width 467 height 844
click at [401, 267] on div at bounding box center [243, 422] width 467 height 844
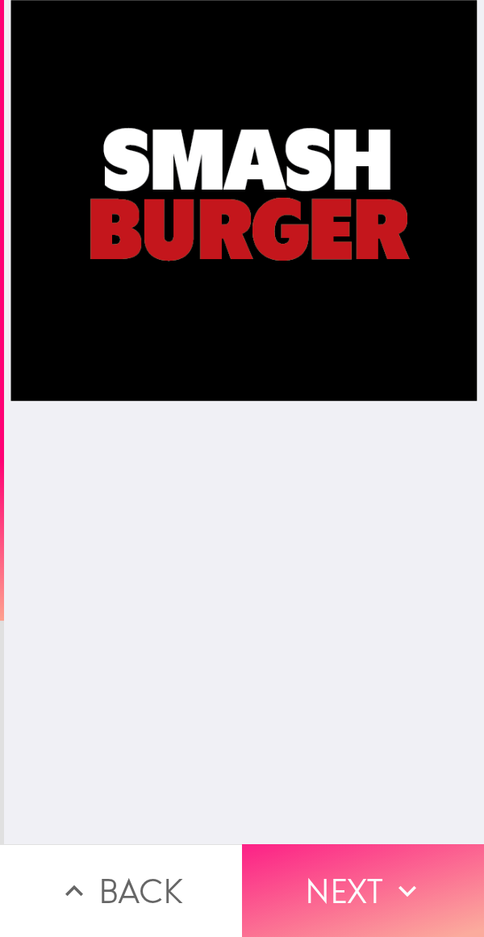
click at [352, 903] on button "Next" at bounding box center [363, 890] width 242 height 93
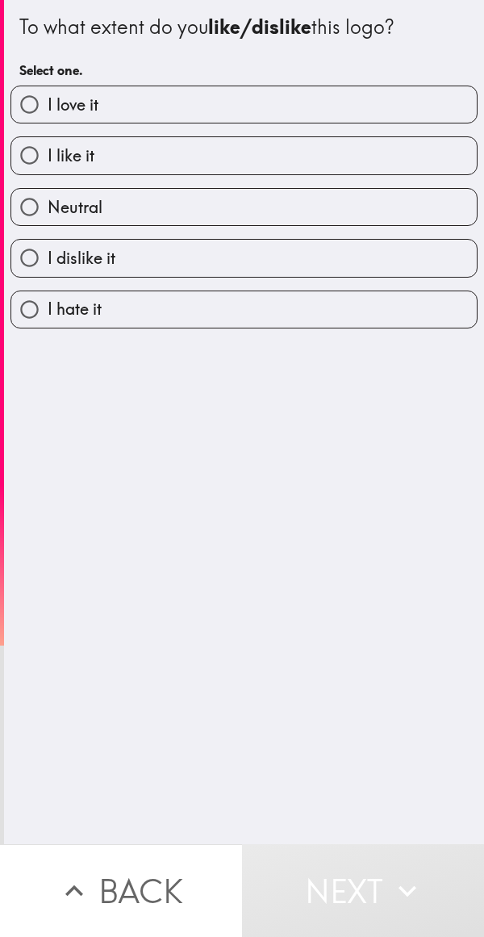
click at [379, 94] on label "I love it" at bounding box center [244, 104] width 466 height 36
click at [48, 94] on input "I love it" at bounding box center [29, 104] width 36 height 36
radio input "true"
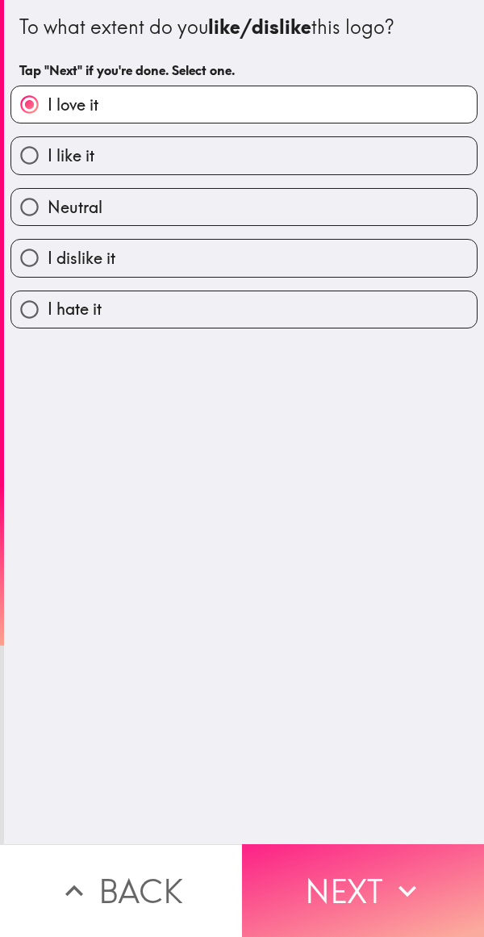
click at [356, 845] on button "Next" at bounding box center [363, 890] width 242 height 93
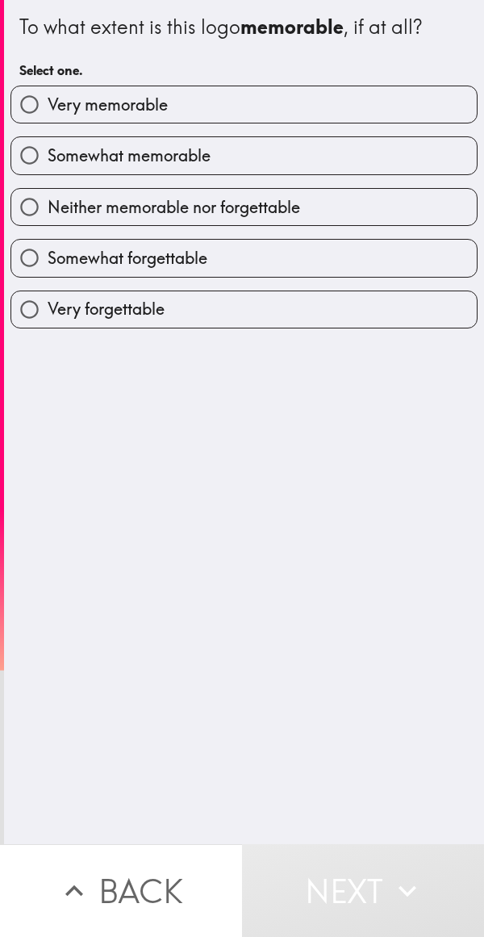
click at [368, 91] on label "Very memorable" at bounding box center [244, 104] width 466 height 36
click at [48, 91] on input "Very memorable" at bounding box center [29, 104] width 36 height 36
radio input "true"
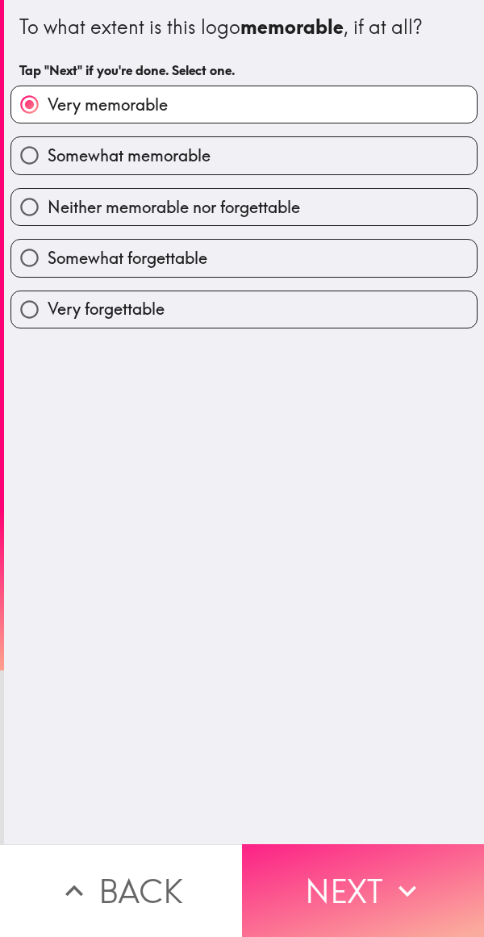
click at [365, 888] on button "Next" at bounding box center [363, 890] width 242 height 93
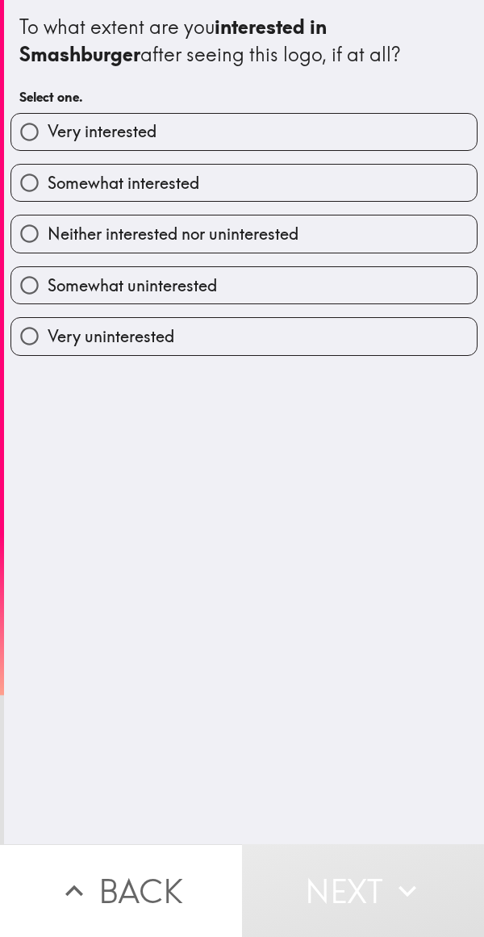
click at [378, 120] on label "Very interested" at bounding box center [244, 132] width 466 height 36
click at [48, 120] on input "Very interested" at bounding box center [29, 132] width 36 height 36
radio input "true"
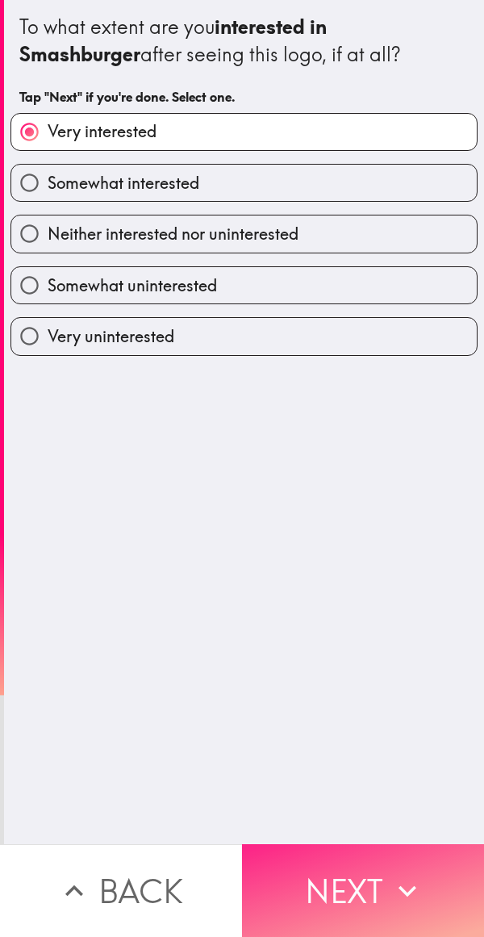
click at [348, 864] on button "Next" at bounding box center [363, 890] width 242 height 93
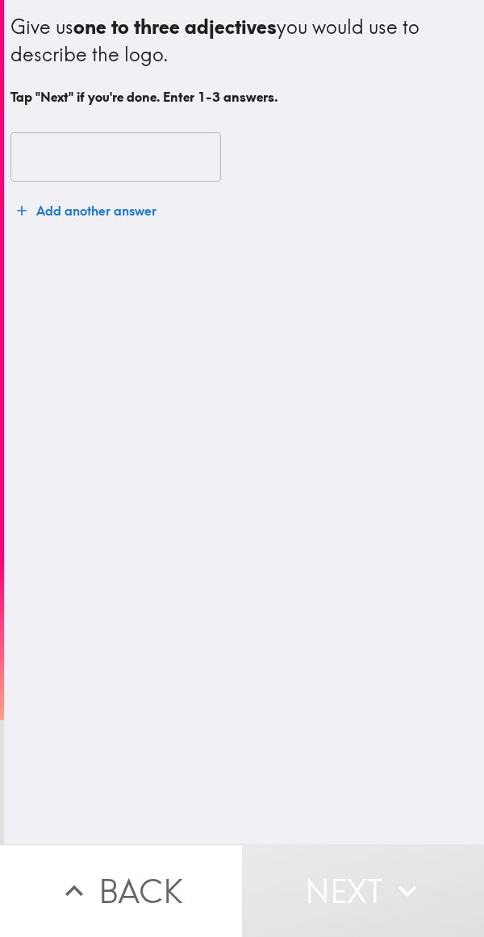
click at [142, 149] on input "text" at bounding box center [115, 157] width 211 height 50
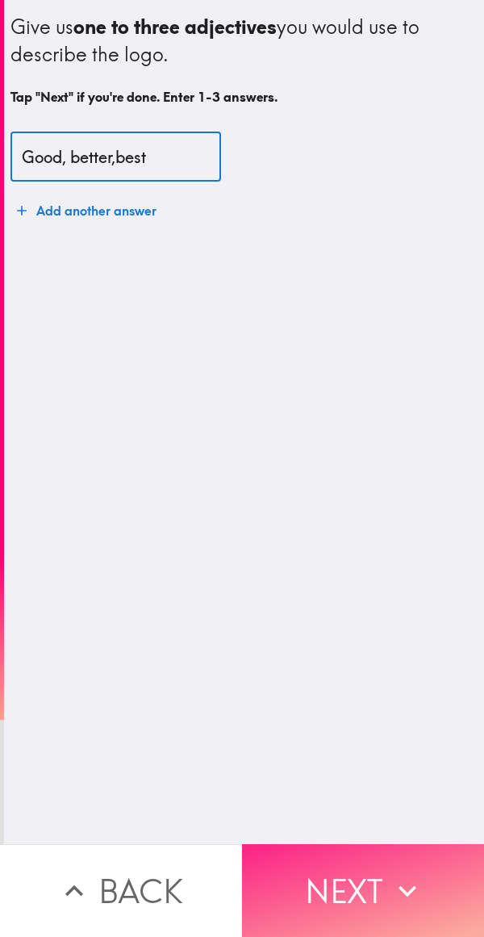
type input "Good, better,best"
click at [391, 873] on icon "button" at bounding box center [408, 891] width 36 height 36
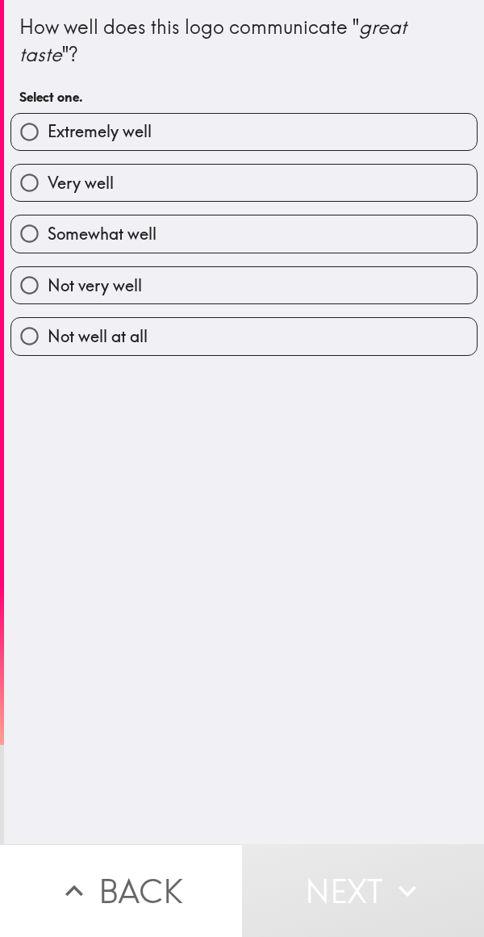
click at [378, 132] on label "Extremely well" at bounding box center [244, 132] width 466 height 36
click at [48, 132] on input "Extremely well" at bounding box center [29, 132] width 36 height 36
radio input "true"
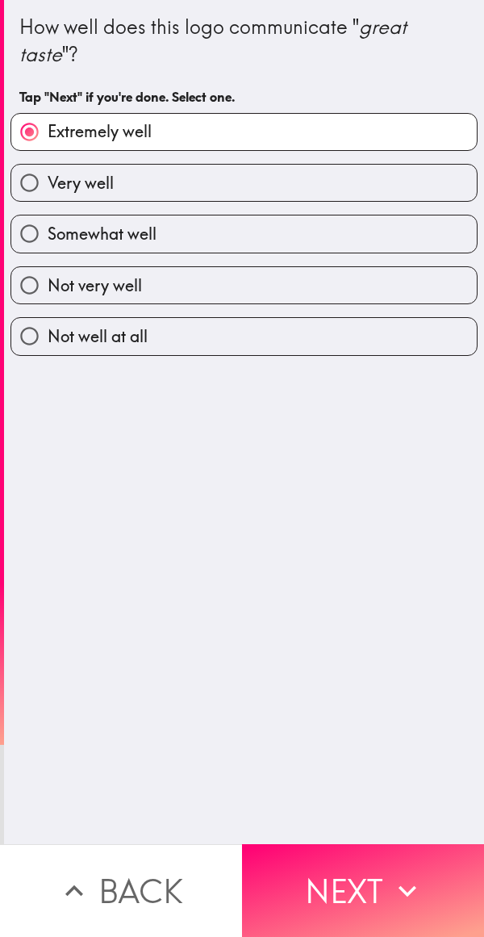
click at [362, 170] on label "Very well" at bounding box center [244, 183] width 466 height 36
click at [48, 170] on input "Very well" at bounding box center [29, 183] width 36 height 36
radio input "true"
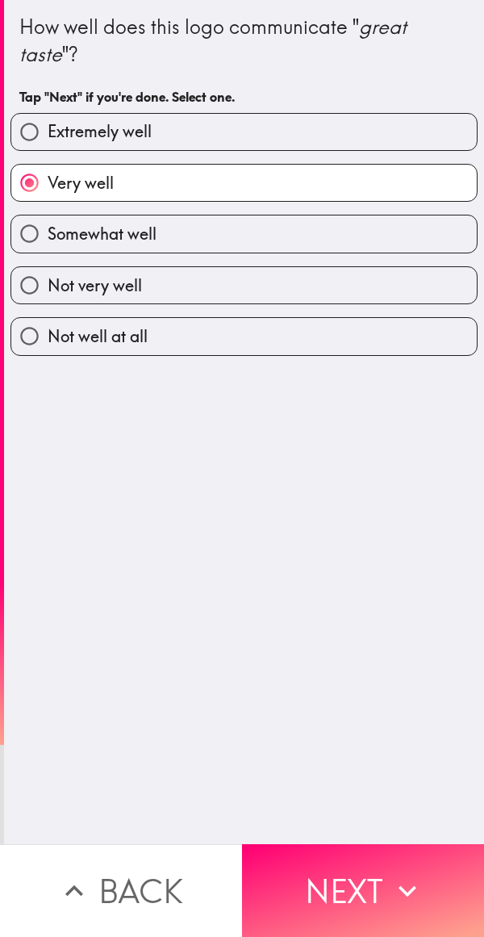
click at [385, 132] on label "Extremely well" at bounding box center [244, 132] width 466 height 36
click at [48, 132] on input "Extremely well" at bounding box center [29, 132] width 36 height 36
radio input "true"
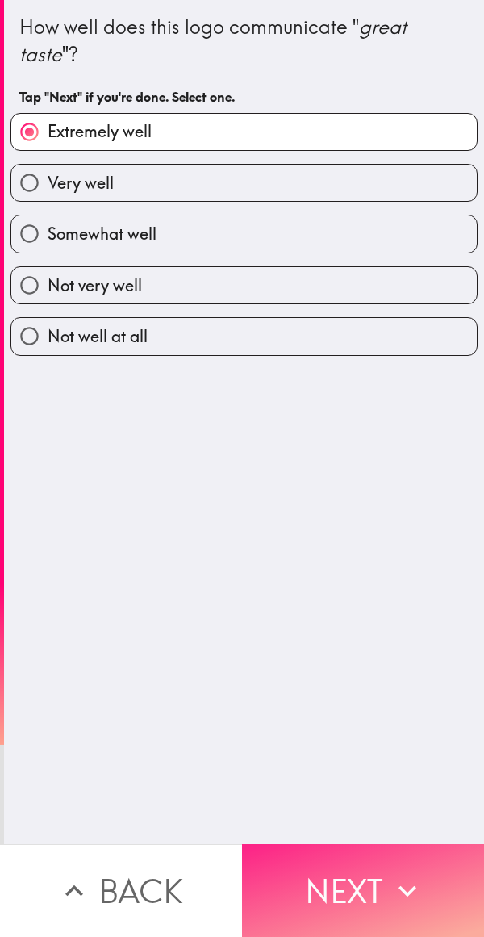
click at [339, 892] on button "Next" at bounding box center [363, 890] width 242 height 93
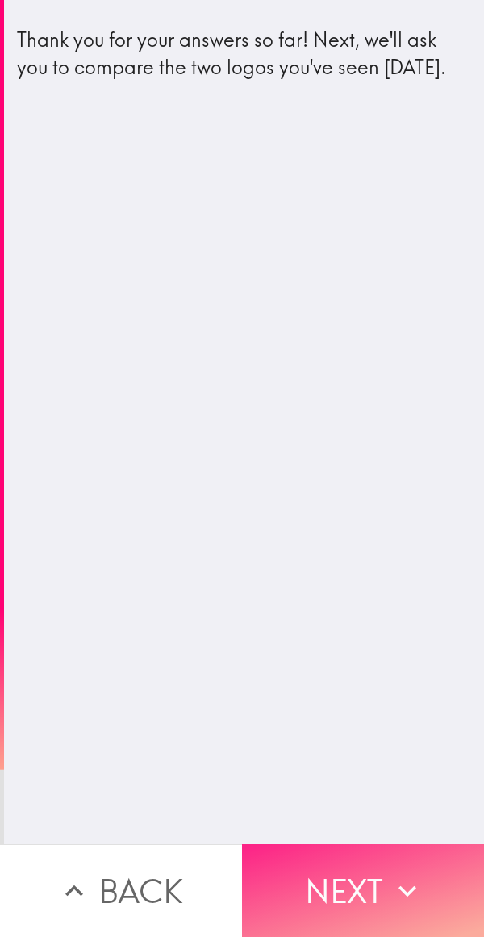
click at [349, 889] on button "Next" at bounding box center [363, 890] width 242 height 93
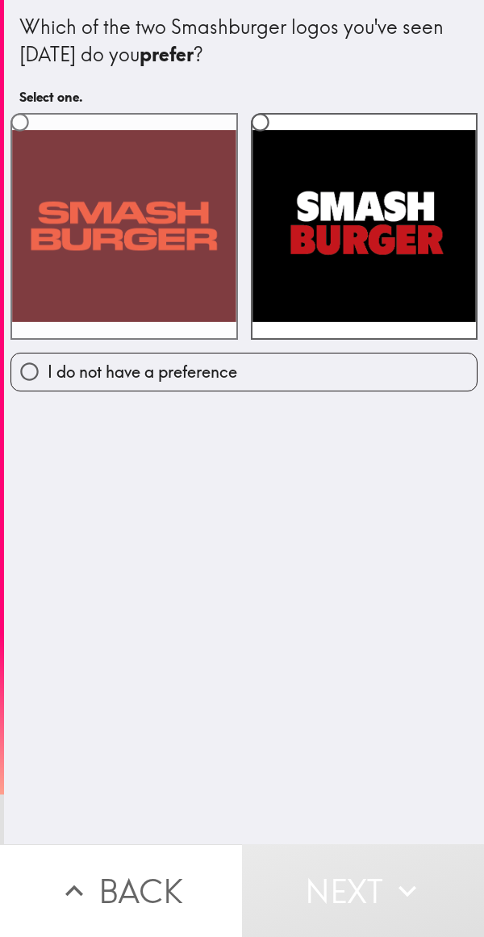
click at [168, 258] on label at bounding box center [124, 227] width 228 height 228
click at [38, 140] on input "radio" at bounding box center [20, 122] width 36 height 36
radio input "true"
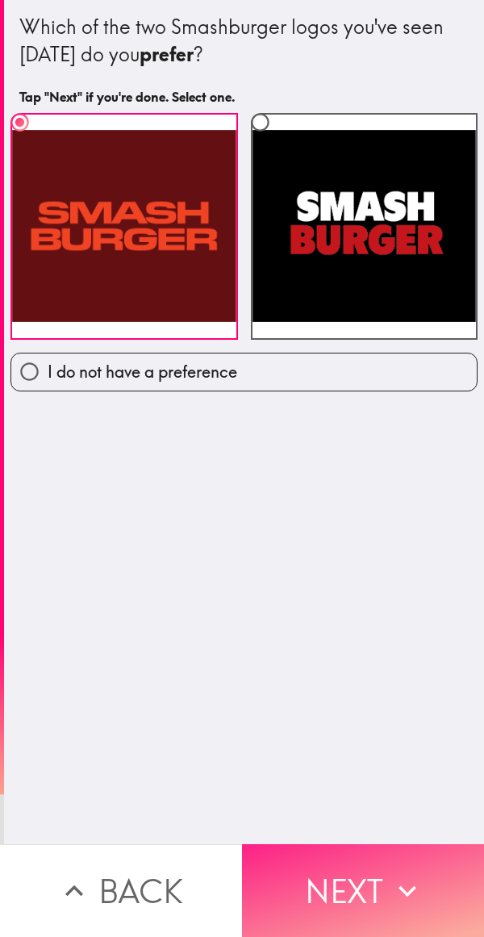
click at [340, 867] on button "Next" at bounding box center [363, 890] width 242 height 93
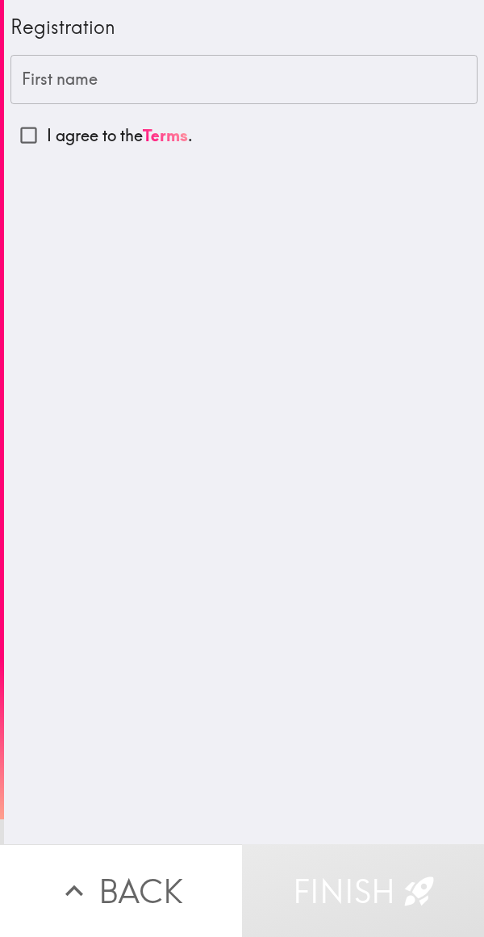
click at [368, 56] on input "First name" at bounding box center [243, 80] width 467 height 50
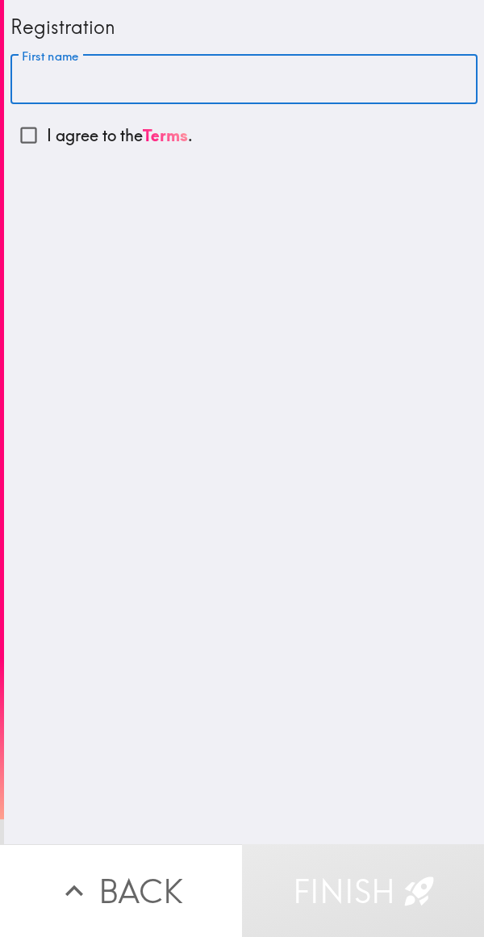
type input "T"
type input "Jordan"
click at [359, 664] on div "Registration First name [PERSON_NAME] First name I agree to the Terms ." at bounding box center [244, 422] width 480 height 844
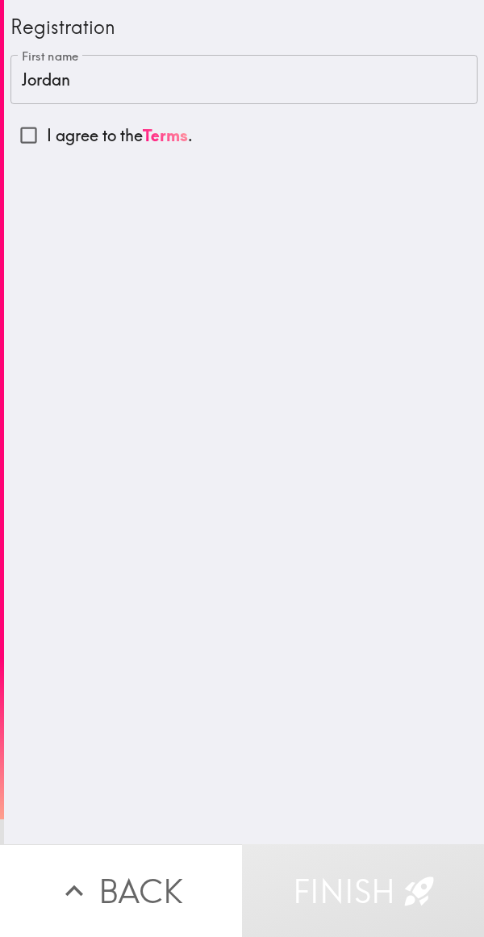
click at [278, 588] on div "Registration First name [PERSON_NAME] First name I agree to the Terms ." at bounding box center [244, 422] width 480 height 844
click at [49, 134] on p "I agree to the Terms ." at bounding box center [120, 135] width 146 height 23
click at [47, 134] on input "I agree to the Terms ." at bounding box center [28, 135] width 36 height 36
checkbox input "true"
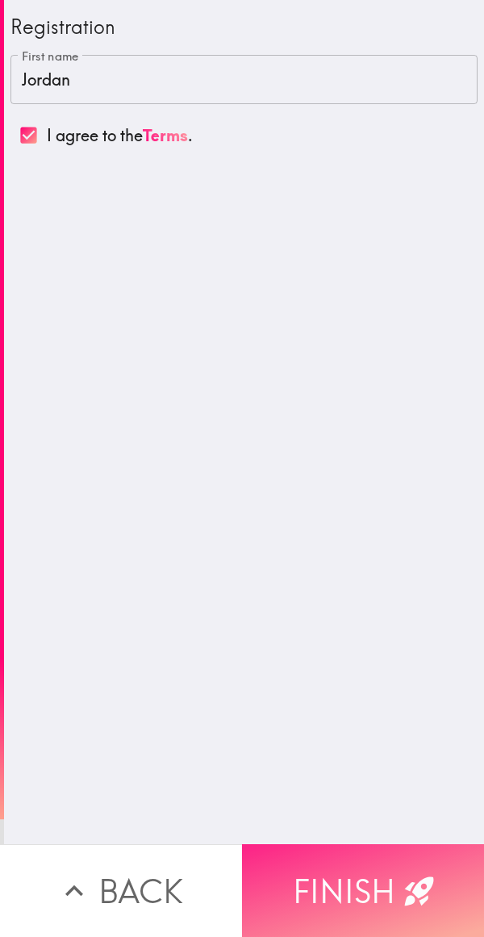
click at [316, 885] on button "Finish" at bounding box center [363, 890] width 242 height 93
